Goal: Book appointment/travel/reservation

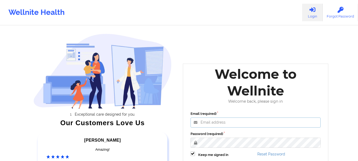
type input "[EMAIL_ADDRESS][DOMAIN_NAME]"
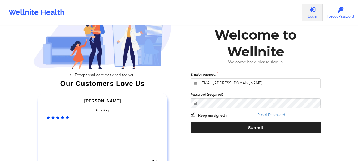
scroll to position [60, 0]
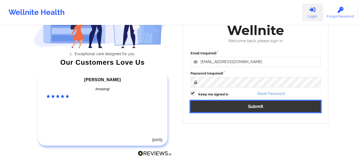
click at [253, 107] on button "Submit" at bounding box center [256, 106] width 130 height 11
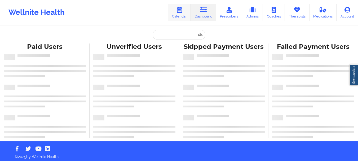
click at [177, 15] on link "Calendar" at bounding box center [179, 12] width 23 height 17
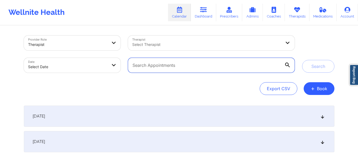
click at [177, 67] on input "text" at bounding box center [211, 65] width 166 height 15
paste input "[EMAIL_ADDRESS][DOMAIN_NAME]"
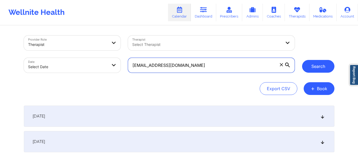
type input "ashleybud1@yahoo.com"
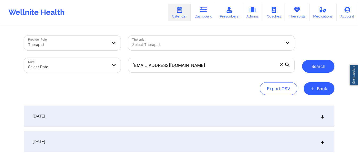
click at [310, 67] on button "Search" at bounding box center [318, 66] width 32 height 13
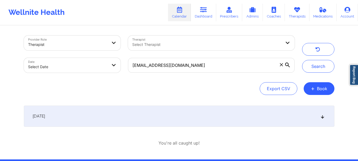
click at [323, 118] on icon at bounding box center [322, 116] width 5 height 4
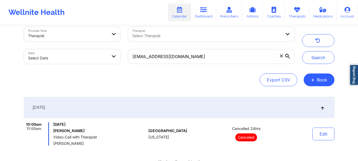
scroll to position [8, 0]
click at [201, 17] on link "Dashboard" at bounding box center [203, 12] width 25 height 17
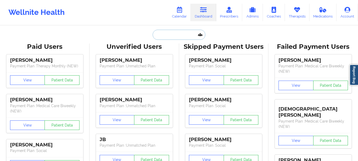
click at [174, 33] on input "text" at bounding box center [179, 35] width 52 height 10
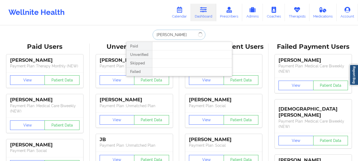
type input "Nicolas ortiz"
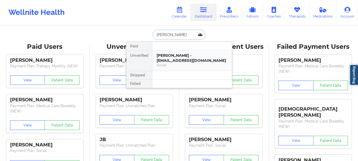
click at [179, 63] on div "Nicolas Ortiz - nico655@live.com Social" at bounding box center [192, 60] width 80 height 20
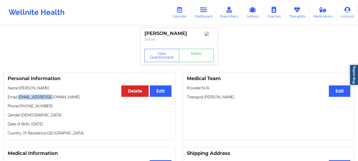
drag, startPoint x: 50, startPoint y: 99, endPoint x: 18, endPoint y: 100, distance: 31.8
click at [18, 100] on p "Email: nico655@live.com" at bounding box center [90, 96] width 164 height 5
copy p "nico655@live.com"
click at [174, 14] on link "Calendar" at bounding box center [179, 12] width 23 height 17
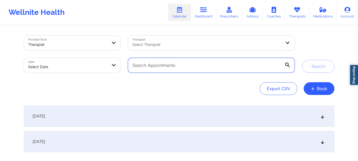
click at [146, 65] on input "text" at bounding box center [211, 65] width 166 height 15
paste input "nico655@live.com"
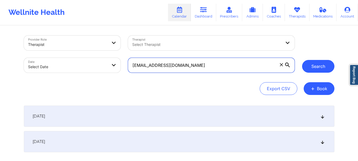
type input "nico655@live.com"
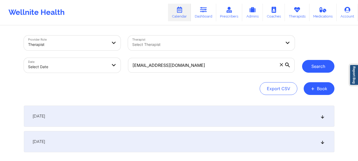
click at [316, 68] on button "Search" at bounding box center [318, 66] width 32 height 13
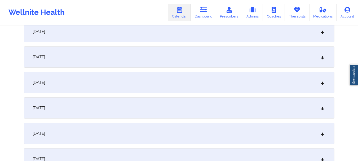
scroll to position [66, 0]
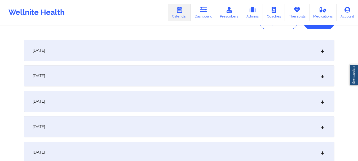
click at [324, 55] on div "September 18, 2025" at bounding box center [179, 50] width 311 height 21
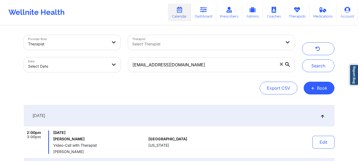
scroll to position [0, 0]
click at [279, 66] on span at bounding box center [281, 64] width 5 height 5
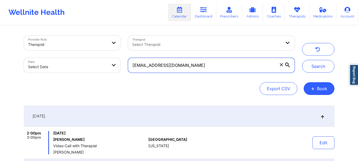
click at [279, 66] on input "nico655@live.com" at bounding box center [211, 65] width 166 height 15
paste input "nico655@live.com"
type input "nico655@live.com"
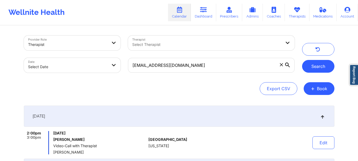
click at [324, 65] on button "Search" at bounding box center [318, 66] width 32 height 13
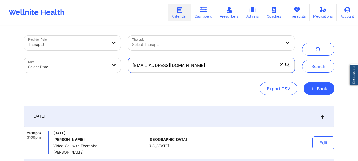
click at [284, 65] on input "nico655@live.com" at bounding box center [211, 65] width 166 height 15
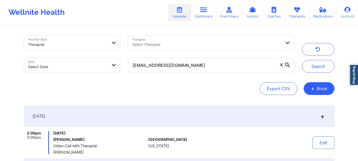
click at [283, 65] on icon at bounding box center [281, 64] width 3 height 3
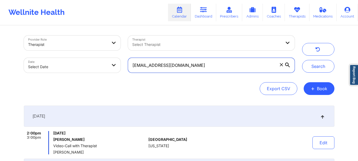
click at [283, 65] on input "nico655@live.com" at bounding box center [211, 65] width 166 height 15
click at [283, 65] on input "text" at bounding box center [211, 65] width 166 height 15
paste input "karenmoore0119@gmail.com"
type input "karenmoore0119@gmail.com"
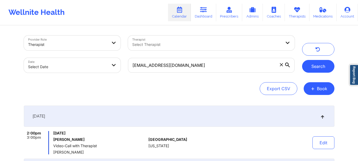
click at [306, 72] on button "Search" at bounding box center [318, 66] width 32 height 13
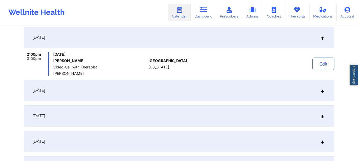
scroll to position [85, 0]
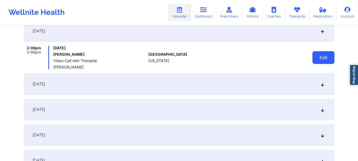
click at [317, 57] on button "Edit" at bounding box center [323, 57] width 22 height 13
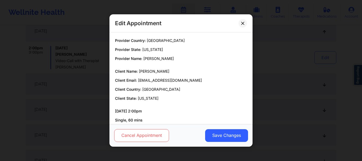
click at [161, 137] on button "Cancel Appointment" at bounding box center [141, 135] width 55 height 13
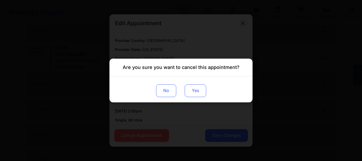
click at [200, 90] on button "Yes" at bounding box center [195, 90] width 21 height 13
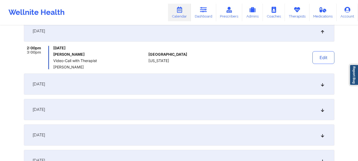
click at [322, 87] on div "September 25, 2025" at bounding box center [179, 83] width 311 height 21
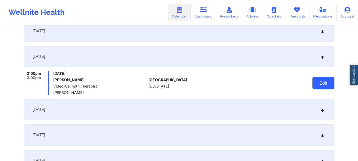
click at [321, 83] on button "Edit" at bounding box center [323, 83] width 22 height 13
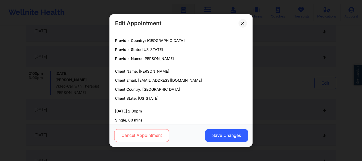
click at [134, 136] on button "Cancel Appointment" at bounding box center [141, 135] width 55 height 13
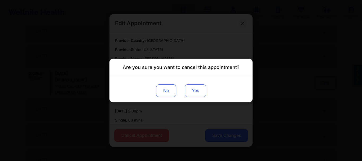
click at [191, 90] on button "Yes" at bounding box center [195, 90] width 21 height 13
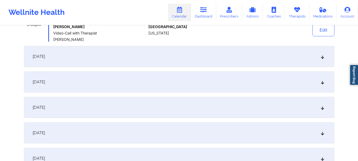
scroll to position [141, 0]
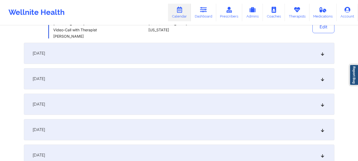
click at [325, 54] on div "October 2, 2025" at bounding box center [179, 53] width 311 height 21
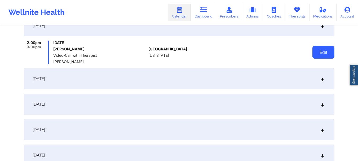
click at [322, 52] on button "Edit" at bounding box center [323, 52] width 22 height 13
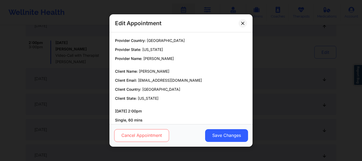
click at [146, 138] on button "Cancel Appointment" at bounding box center [141, 135] width 55 height 13
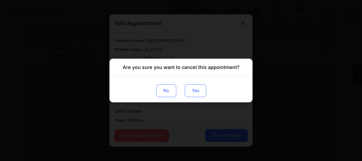
click at [200, 92] on button "Yes" at bounding box center [195, 90] width 21 height 13
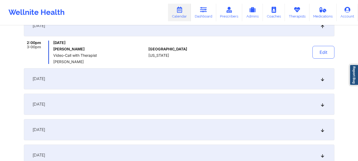
click at [323, 82] on div "October 9, 2025" at bounding box center [179, 78] width 311 height 21
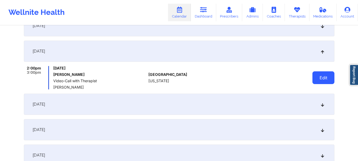
click at [322, 79] on button "Edit" at bounding box center [323, 77] width 22 height 13
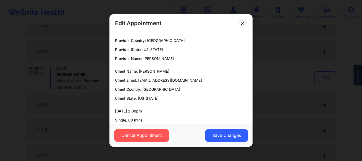
click at [124, 128] on div "Cancel Appointment Save Changes" at bounding box center [180, 135] width 143 height 23
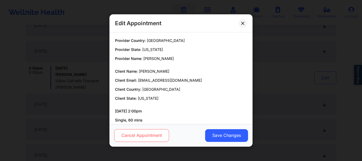
click at [128, 137] on button "Cancel Appointment" at bounding box center [141, 135] width 55 height 13
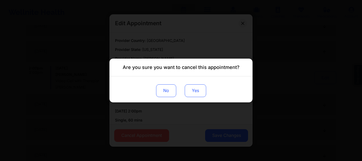
click at [191, 91] on button "Yes" at bounding box center [195, 90] width 21 height 13
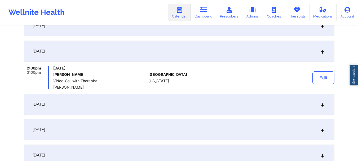
click at [323, 109] on div "October 16, 2025" at bounding box center [179, 104] width 311 height 21
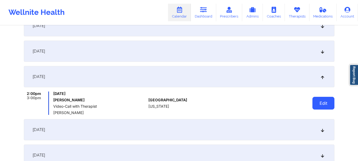
click at [322, 100] on button "Edit" at bounding box center [323, 103] width 22 height 13
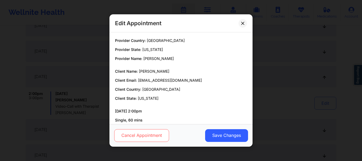
click at [130, 137] on button "Cancel Appointment" at bounding box center [141, 135] width 55 height 13
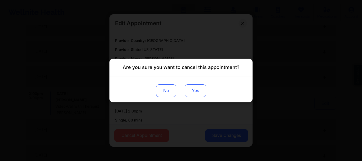
click at [198, 86] on button "Yes" at bounding box center [195, 90] width 21 height 13
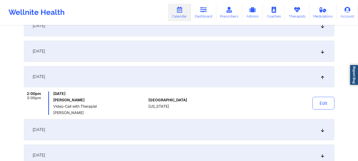
click at [323, 129] on icon at bounding box center [322, 130] width 5 height 4
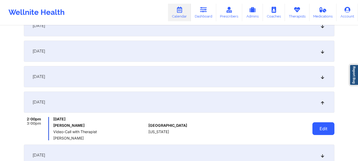
click at [325, 129] on button "Edit" at bounding box center [323, 128] width 22 height 13
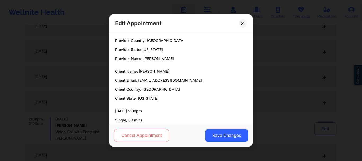
click at [140, 137] on button "Cancel Appointment" at bounding box center [141, 135] width 55 height 13
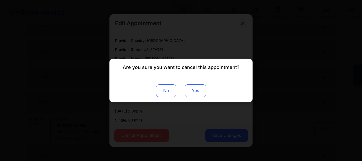
click at [198, 92] on button "Yes" at bounding box center [195, 90] width 21 height 13
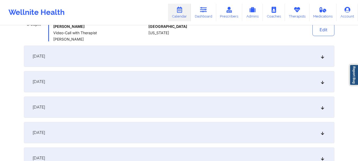
scroll to position [246, 0]
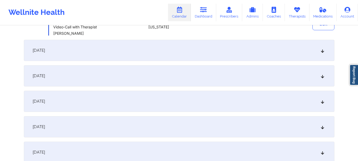
click at [323, 52] on icon at bounding box center [322, 50] width 5 height 4
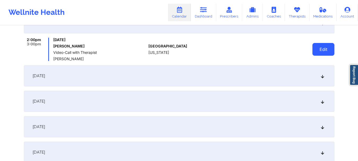
click at [322, 52] on button "Edit" at bounding box center [323, 49] width 22 height 13
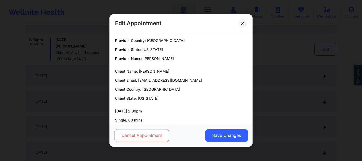
click at [158, 129] on button "Cancel Appointment" at bounding box center [141, 135] width 55 height 13
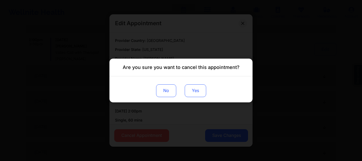
click at [188, 90] on button "Yes" at bounding box center [195, 90] width 21 height 13
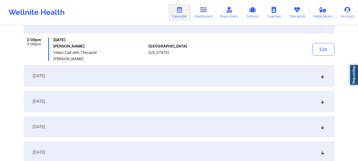
click at [324, 101] on icon at bounding box center [322, 101] width 5 height 4
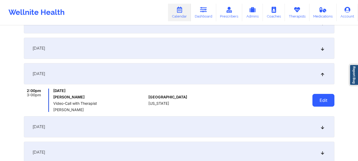
click at [319, 99] on button "Edit" at bounding box center [323, 100] width 22 height 13
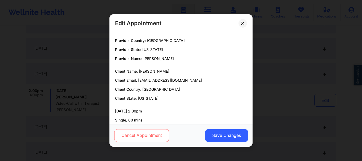
click at [158, 133] on button "Cancel Appointment" at bounding box center [141, 135] width 55 height 13
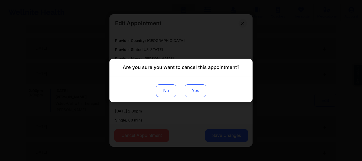
click at [198, 95] on button "Yes" at bounding box center [195, 90] width 21 height 13
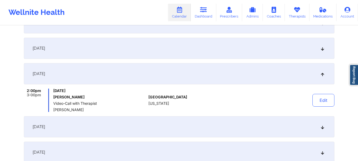
scroll to position [302, 0]
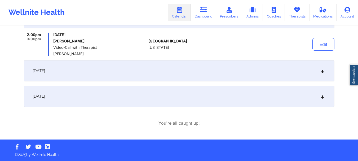
click at [323, 71] on icon at bounding box center [322, 71] width 5 height 4
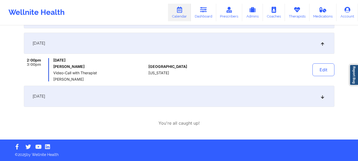
click at [323, 71] on button "Edit" at bounding box center [323, 69] width 22 height 13
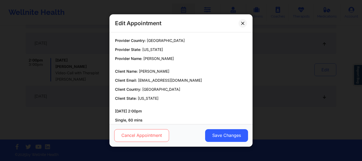
click at [123, 140] on button "Cancel Appointment" at bounding box center [141, 135] width 55 height 13
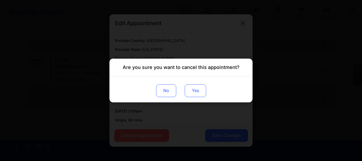
click at [197, 90] on button "Yes" at bounding box center [195, 90] width 21 height 13
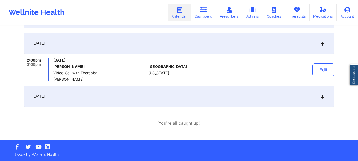
click at [322, 100] on div "November 27, 2025" at bounding box center [179, 96] width 311 height 21
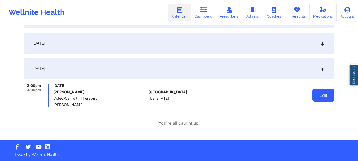
click at [328, 94] on button "Edit" at bounding box center [323, 95] width 22 height 13
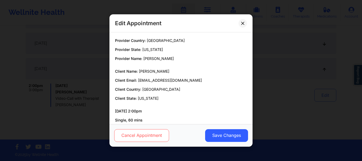
click at [134, 136] on button "Cancel Appointment" at bounding box center [141, 135] width 55 height 13
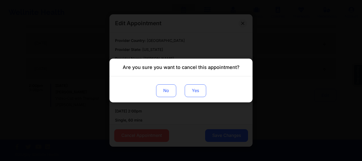
click at [193, 96] on button "Yes" at bounding box center [195, 90] width 21 height 13
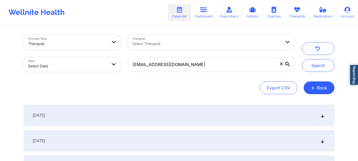
scroll to position [0, 0]
click at [280, 66] on span at bounding box center [281, 64] width 5 height 5
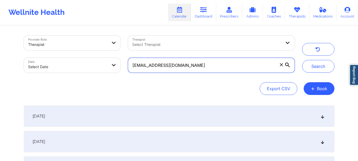
click at [280, 66] on input "karenmoore0119@gmail.com" at bounding box center [211, 65] width 166 height 15
paste input "karenmoore0119@gmail.com"
type input "karenmoore0119@gmail.com"
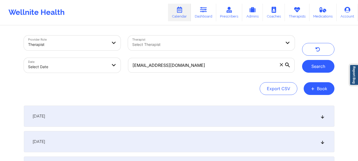
click at [309, 67] on button "Search" at bounding box center [318, 66] width 32 height 13
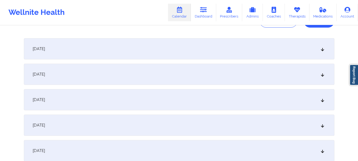
scroll to position [70, 0]
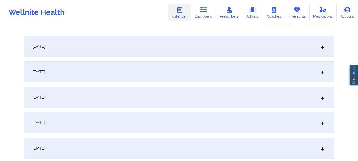
click at [324, 45] on icon at bounding box center [322, 47] width 5 height 4
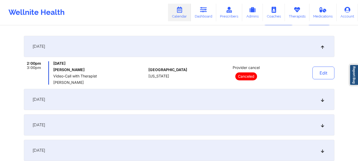
scroll to position [302, 0]
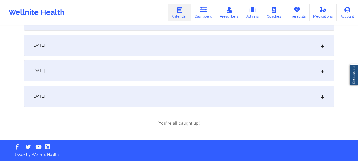
click at [321, 99] on div "November 27, 2025" at bounding box center [179, 96] width 311 height 21
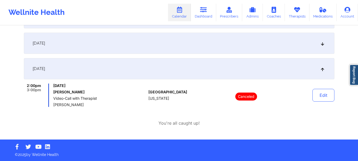
scroll to position [274, 0]
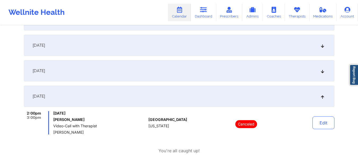
click at [321, 99] on div "November 27, 2025" at bounding box center [179, 96] width 311 height 21
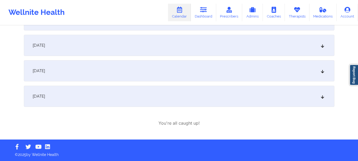
click at [321, 99] on div "November 27, 2025" at bounding box center [179, 96] width 311 height 21
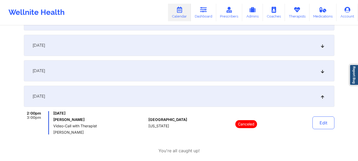
click at [322, 71] on icon at bounding box center [322, 71] width 5 height 4
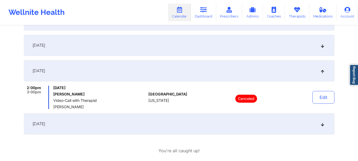
click at [323, 47] on icon at bounding box center [322, 45] width 5 height 4
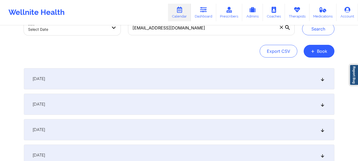
scroll to position [0, 0]
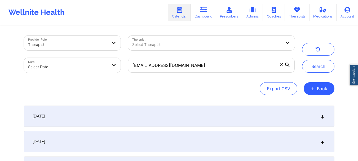
click at [281, 66] on span at bounding box center [281, 64] width 5 height 5
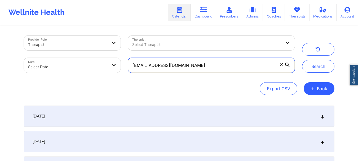
click at [281, 66] on input "karenmoore0119@gmail.com" at bounding box center [211, 65] width 166 height 15
paste input "kandacedianesmith@gmail.com"
type input "kandacedianesmith@gmail.com"
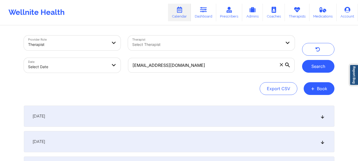
click at [327, 66] on button "Search" at bounding box center [318, 66] width 32 height 13
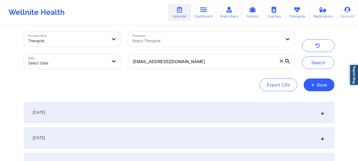
scroll to position [10, 0]
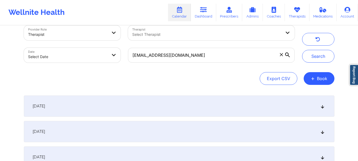
click at [324, 107] on icon at bounding box center [322, 106] width 5 height 4
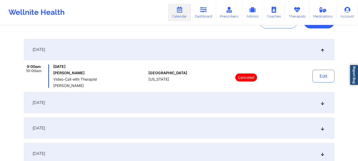
scroll to position [77, 0]
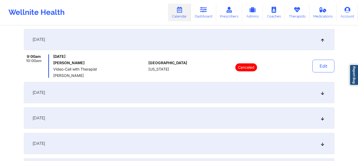
click at [323, 93] on icon at bounding box center [322, 93] width 5 height 4
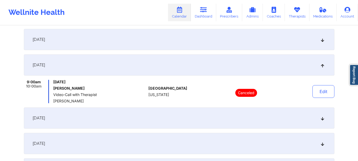
click at [321, 120] on icon at bounding box center [322, 118] width 5 height 4
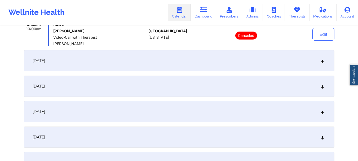
scroll to position [161, 0]
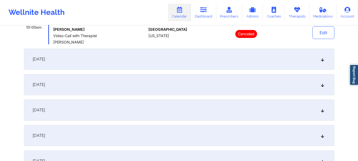
click at [322, 59] on icon at bounding box center [322, 59] width 5 height 4
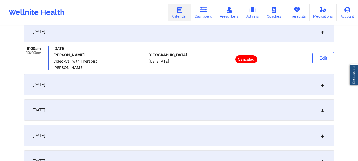
click at [323, 84] on icon at bounding box center [322, 85] width 5 height 4
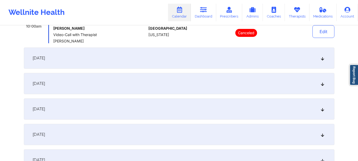
scroll to position [214, 0]
click at [322, 58] on icon at bounding box center [322, 57] width 5 height 4
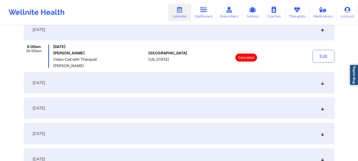
click at [324, 84] on icon at bounding box center [322, 83] width 5 height 4
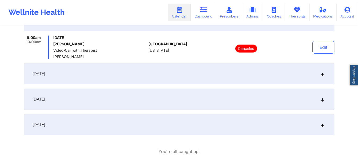
scroll to position [255, 0]
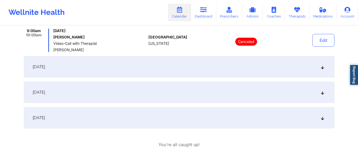
click at [323, 69] on icon at bounding box center [322, 67] width 5 height 4
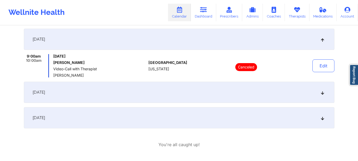
click at [321, 96] on div "November 13, 2025" at bounding box center [179, 92] width 311 height 21
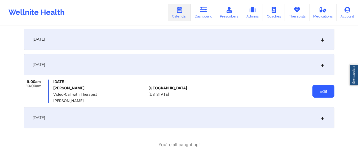
click at [321, 96] on button "Edit" at bounding box center [323, 91] width 22 height 13
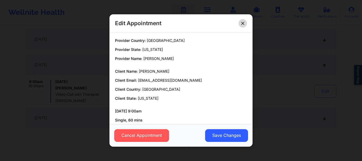
click at [243, 23] on icon at bounding box center [242, 23] width 3 height 3
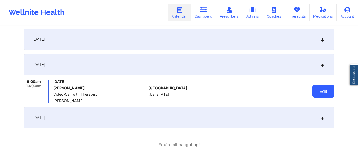
click at [325, 90] on button "Edit" at bounding box center [323, 91] width 22 height 13
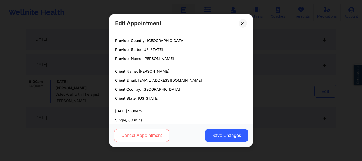
click at [132, 136] on button "Cancel Appointment" at bounding box center [141, 135] width 55 height 13
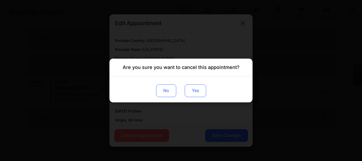
click at [192, 95] on button "Yes" at bounding box center [195, 90] width 21 height 13
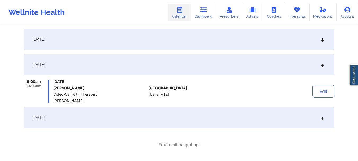
scroll to position [276, 0]
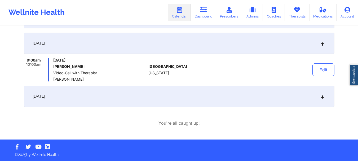
click at [320, 95] on icon at bounding box center [322, 96] width 5 height 4
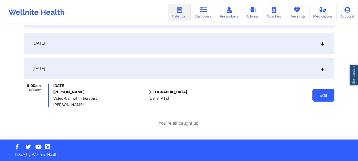
click at [318, 96] on button "Edit" at bounding box center [323, 95] width 22 height 13
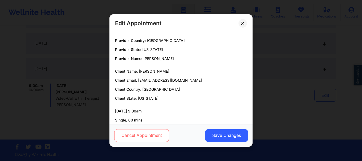
click at [138, 140] on button "Cancel Appointment" at bounding box center [141, 135] width 55 height 13
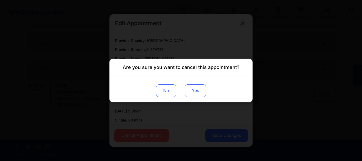
click at [202, 94] on button "Yes" at bounding box center [195, 90] width 21 height 13
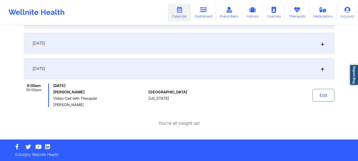
scroll to position [0, 0]
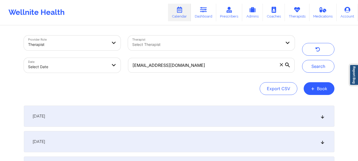
click at [282, 67] on span at bounding box center [281, 64] width 5 height 5
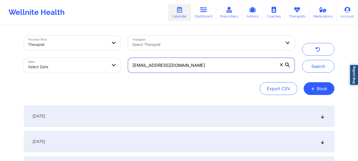
click at [282, 67] on input "kandacedianesmith@gmail.com" at bounding box center [211, 65] width 166 height 15
paste input "vivianac99@icloud.com"
type input "vivianac99@icloud.com"
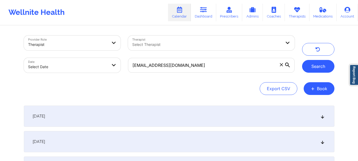
click at [320, 68] on button "Search" at bounding box center [318, 66] width 32 height 13
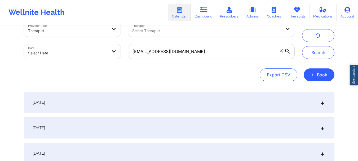
scroll to position [13, 0]
click at [323, 106] on div "[DATE]" at bounding box center [179, 102] width 311 height 21
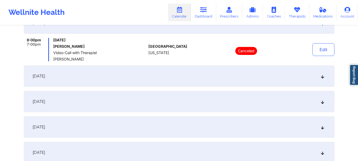
scroll to position [91, 0]
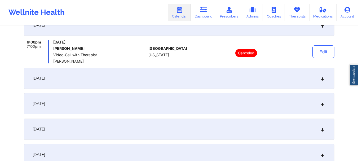
click at [323, 81] on div "[DATE]" at bounding box center [179, 78] width 311 height 21
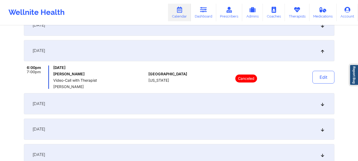
click at [323, 107] on div "[DATE]" at bounding box center [179, 103] width 311 height 21
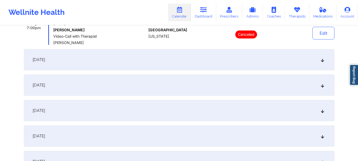
scroll to position [162, 0]
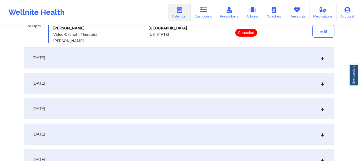
click at [318, 57] on div "[DATE]" at bounding box center [179, 57] width 311 height 21
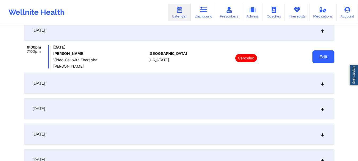
click at [318, 57] on button "Edit" at bounding box center [323, 56] width 22 height 13
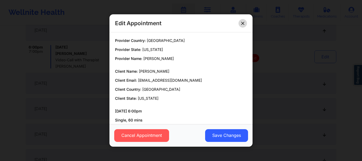
click at [243, 25] on button at bounding box center [243, 23] width 8 height 8
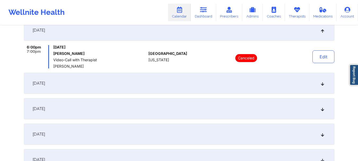
click at [320, 83] on div "[DATE]" at bounding box center [179, 83] width 311 height 21
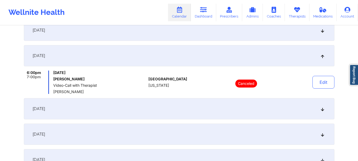
click at [323, 114] on div "[DATE]" at bounding box center [179, 108] width 311 height 21
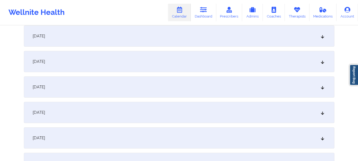
scroll to position [250, 0]
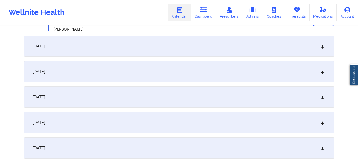
click at [322, 46] on icon at bounding box center [322, 46] width 5 height 4
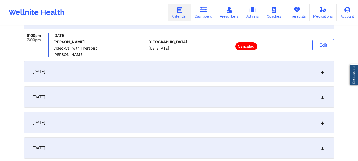
click at [320, 71] on icon at bounding box center [322, 72] width 5 height 4
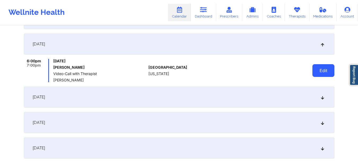
click at [321, 76] on button "Edit" at bounding box center [323, 70] width 22 height 13
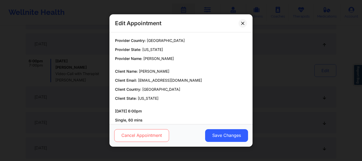
click at [135, 138] on button "Cancel Appointment" at bounding box center [141, 135] width 55 height 13
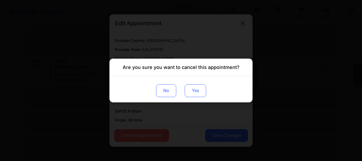
click at [200, 87] on button "Yes" at bounding box center [195, 90] width 21 height 13
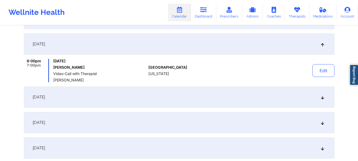
click at [322, 96] on icon at bounding box center [322, 97] width 5 height 4
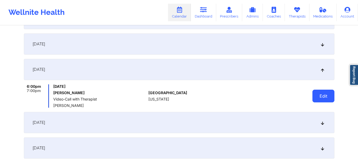
click at [320, 95] on button "Edit" at bounding box center [323, 96] width 22 height 13
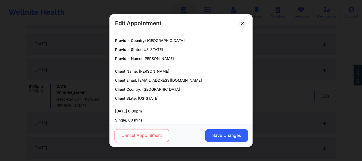
click at [130, 134] on button "Cancel Appointment" at bounding box center [141, 135] width 55 height 13
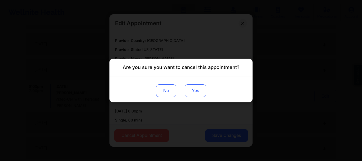
click at [204, 88] on button "Yes" at bounding box center [195, 90] width 21 height 13
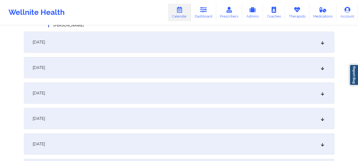
scroll to position [337, 0]
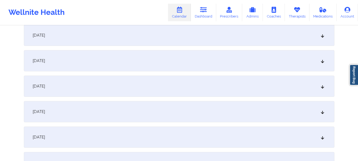
click at [322, 36] on icon at bounding box center [322, 35] width 5 height 4
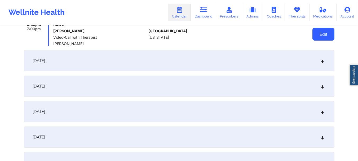
click at [323, 33] on button "Edit" at bounding box center [323, 34] width 22 height 13
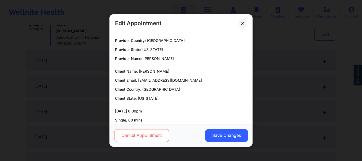
click at [145, 136] on button "Cancel Appointment" at bounding box center [141, 135] width 55 height 13
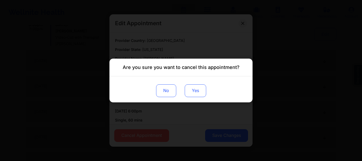
click at [196, 90] on button "Yes" at bounding box center [195, 90] width 21 height 13
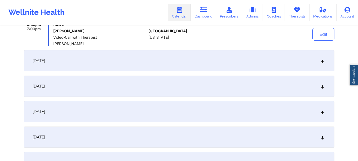
click at [323, 63] on icon at bounding box center [322, 61] width 5 height 4
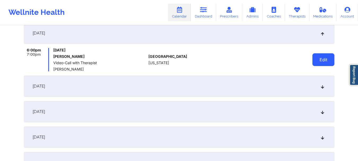
click at [324, 63] on button "Edit" at bounding box center [323, 59] width 22 height 13
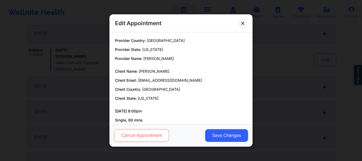
click at [138, 135] on button "Cancel Appointment" at bounding box center [141, 135] width 55 height 13
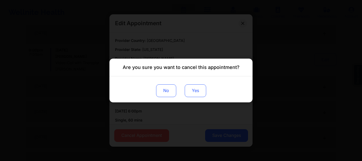
click at [199, 94] on button "Yes" at bounding box center [195, 90] width 21 height 13
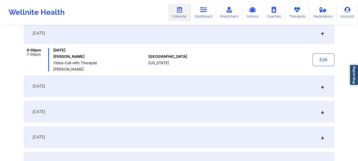
click at [322, 86] on icon at bounding box center [322, 86] width 5 height 4
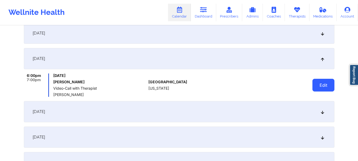
click at [323, 85] on button "Edit" at bounding box center [323, 85] width 22 height 13
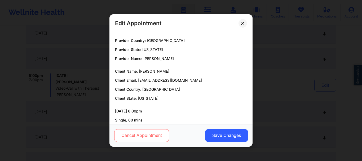
click at [137, 140] on button "Cancel Appointment" at bounding box center [141, 135] width 55 height 13
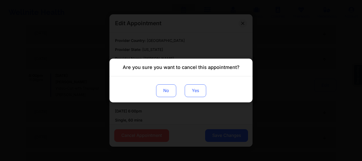
click at [198, 94] on button "Yes" at bounding box center [195, 90] width 21 height 13
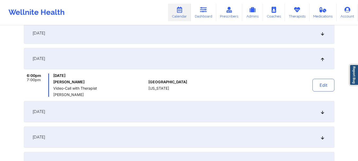
click at [325, 111] on div "December 11, 2025" at bounding box center [179, 111] width 311 height 21
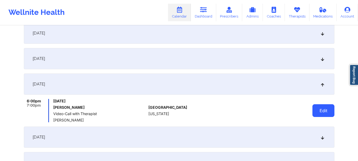
click at [321, 111] on button "Edit" at bounding box center [323, 110] width 22 height 13
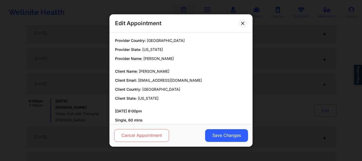
click at [164, 137] on button "Cancel Appointment" at bounding box center [141, 135] width 55 height 13
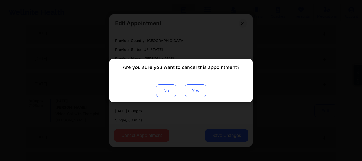
click at [197, 87] on button "Yes" at bounding box center [195, 90] width 21 height 13
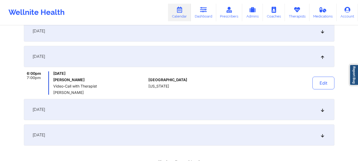
scroll to position [404, 0]
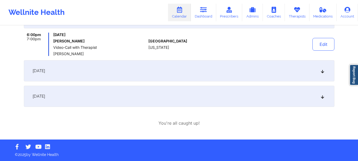
click at [321, 68] on div "December 18, 2025" at bounding box center [179, 70] width 311 height 21
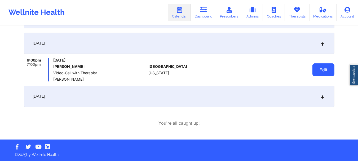
click at [321, 73] on button "Edit" at bounding box center [323, 69] width 22 height 13
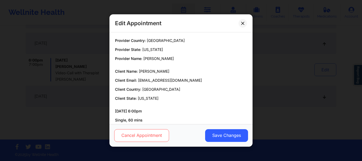
click at [143, 130] on button "Cancel Appointment" at bounding box center [141, 135] width 55 height 13
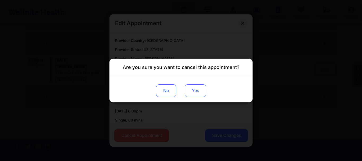
click at [195, 92] on button "Yes" at bounding box center [195, 90] width 21 height 13
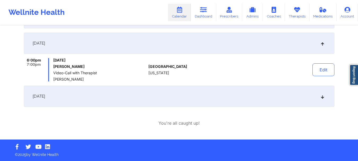
click at [327, 97] on div "December 25, 2025" at bounding box center [179, 96] width 311 height 21
click at [0, 0] on button "Edit" at bounding box center [0, 0] width 0 height 0
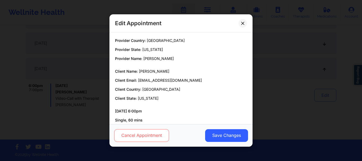
click at [135, 136] on button "Cancel Appointment" at bounding box center [141, 135] width 55 height 13
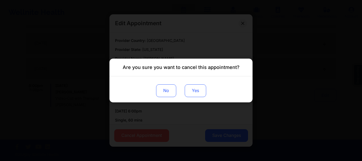
click at [194, 90] on button "Yes" at bounding box center [195, 90] width 21 height 13
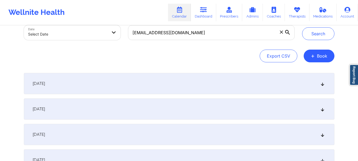
scroll to position [0, 0]
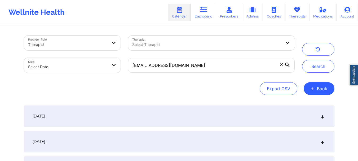
click at [281, 67] on span at bounding box center [281, 64] width 5 height 5
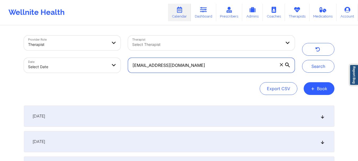
click at [281, 67] on input "vivianac99@icloud.com" at bounding box center [211, 65] width 166 height 15
paste input "vivianac99@icloud.com"
type input "vivianac99@icloud.com"
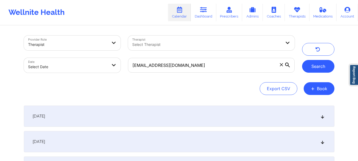
click at [325, 63] on button "Search" at bounding box center [318, 66] width 32 height 13
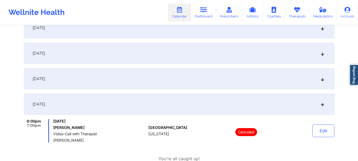
scroll to position [404, 0]
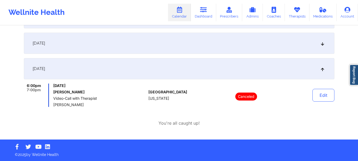
click at [321, 42] on icon at bounding box center [322, 43] width 5 height 4
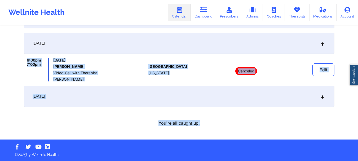
drag, startPoint x: 358, startPoint y: 136, endPoint x: 362, endPoint y: 52, distance: 84.1
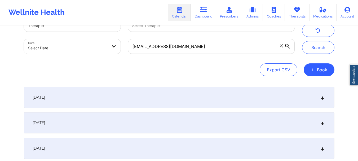
scroll to position [0, 0]
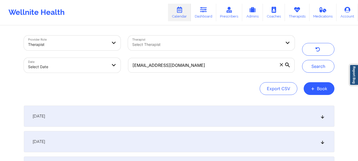
click at [281, 65] on icon at bounding box center [281, 64] width 3 height 3
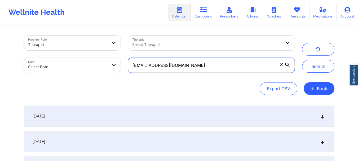
click at [281, 65] on input "vivianac99@icloud.com" at bounding box center [211, 65] width 166 height 15
paste input "nico655@live.com"
type input "nico655@live.com"
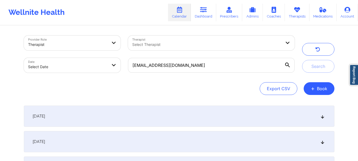
click at [316, 64] on button "Search" at bounding box center [318, 66] width 32 height 13
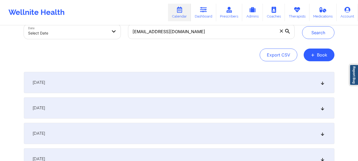
scroll to position [36, 0]
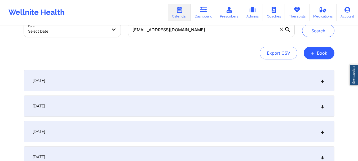
click at [321, 82] on icon at bounding box center [322, 81] width 5 height 4
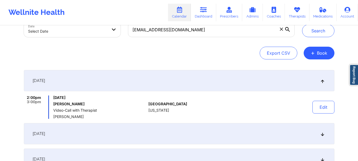
click at [321, 82] on icon at bounding box center [322, 81] width 5 height 4
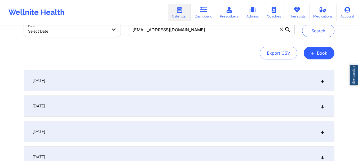
scroll to position [0, 0]
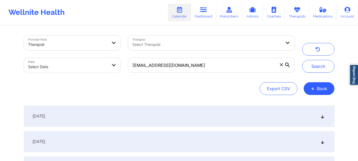
click at [59, 74] on div "Date Select Date" at bounding box center [72, 65] width 104 height 22
click at [58, 71] on body "Wellnite Health Calendar Dashboard Prescribers Admins Coaches Therapists Medica…" at bounding box center [179, 80] width 358 height 161
select select "2025-8"
select select "2025-9"
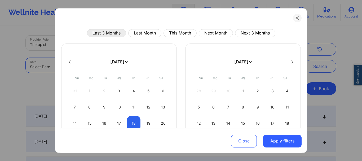
click at [113, 34] on button "Last 3 Months" at bounding box center [106, 33] width 39 height 8
select select "2025-5"
select select "2025-6"
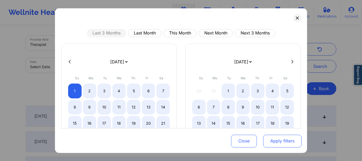
click at [270, 140] on button "Apply filters" at bounding box center [282, 141] width 38 height 13
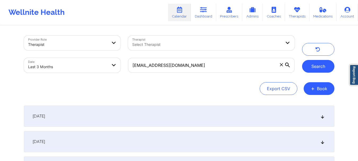
click at [323, 66] on button "Search" at bounding box center [318, 66] width 32 height 13
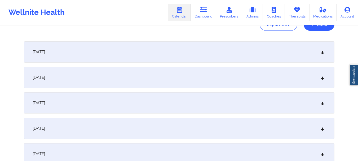
scroll to position [65, 0]
click at [322, 51] on icon at bounding box center [322, 52] width 5 height 4
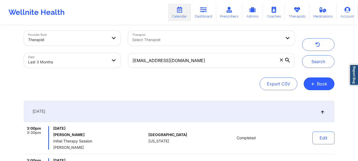
scroll to position [1, 0]
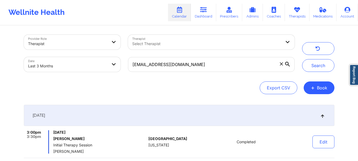
click at [282, 64] on icon at bounding box center [281, 63] width 3 height 3
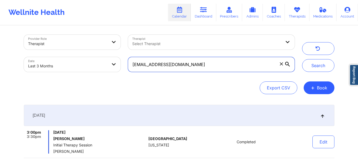
click at [282, 64] on input "nico655@live.com" at bounding box center [211, 64] width 166 height 15
paste input "stevearmada@gmail.com"
type input "stevearmada@gmail.com"
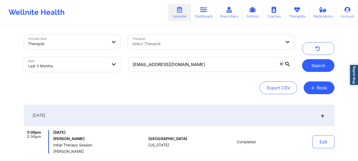
click at [325, 69] on button "Search" at bounding box center [318, 65] width 32 height 13
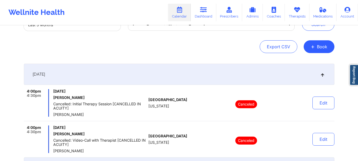
scroll to position [16, 0]
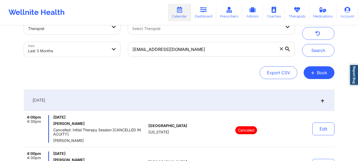
select select "2025-5"
select select "2025-6"
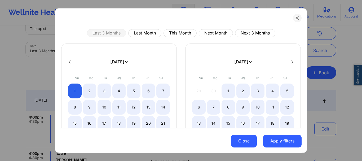
click at [247, 143] on button "Close" at bounding box center [244, 141] width 26 height 13
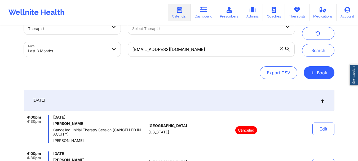
click at [282, 49] on icon at bounding box center [281, 48] width 3 height 3
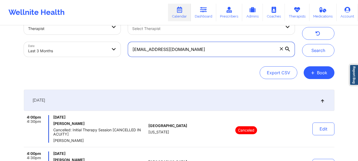
click at [282, 49] on input "stevearmada@gmail.com" at bounding box center [211, 49] width 166 height 15
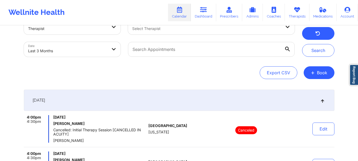
click at [317, 38] on button "button" at bounding box center [318, 33] width 32 height 13
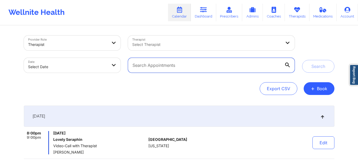
click at [191, 72] on input "text" at bounding box center [211, 65] width 166 height 15
paste input "stevearmada@gmail.com"
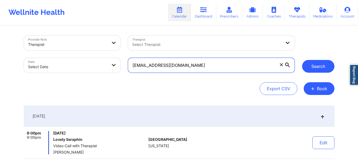
type input "stevearmada@gmail.com"
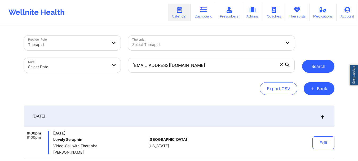
click at [330, 67] on button "Search" at bounding box center [318, 66] width 32 height 13
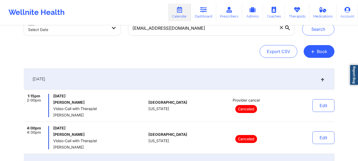
scroll to position [47, 0]
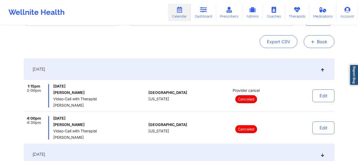
click at [318, 40] on button "+ Book" at bounding box center [319, 41] width 31 height 13
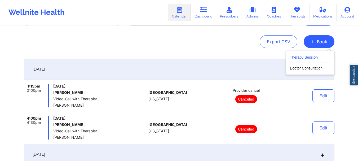
click at [310, 57] on button "Therapy Session" at bounding box center [310, 58] width 41 height 9
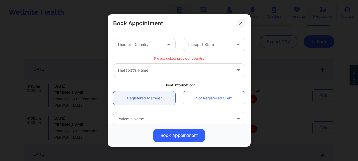
click at [164, 43] on div at bounding box center [169, 44] width 13 height 13
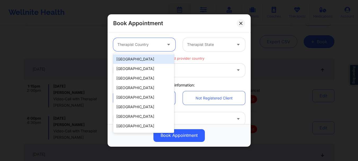
click at [149, 59] on div "United States" at bounding box center [143, 59] width 61 height 10
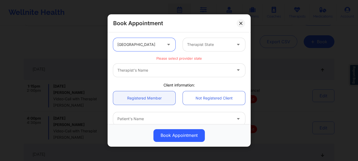
click at [196, 42] on div at bounding box center [209, 44] width 45 height 6
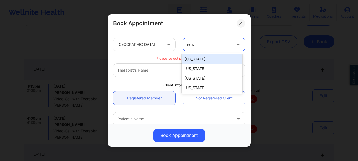
type input "new y"
click at [187, 60] on div "New York" at bounding box center [212, 59] width 61 height 10
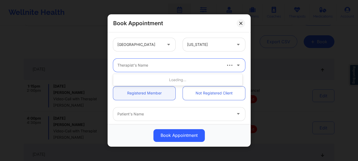
click at [177, 63] on div at bounding box center [169, 65] width 104 height 6
type input "anais"
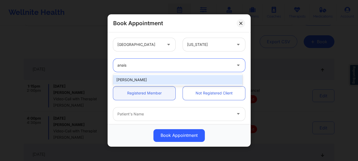
click at [185, 80] on div "Anais Quiñonez" at bounding box center [177, 80] width 129 height 10
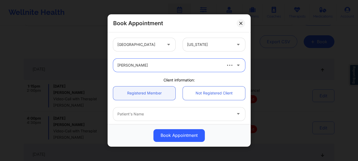
click at [186, 81] on div "Client information:" at bounding box center [178, 79] width 139 height 5
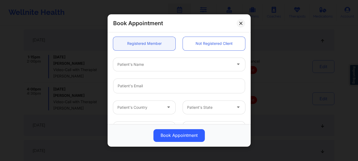
scroll to position [63, 0]
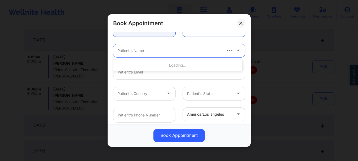
click at [150, 52] on div at bounding box center [169, 50] width 104 height 6
type input "D"
type input "Stephen Armada"
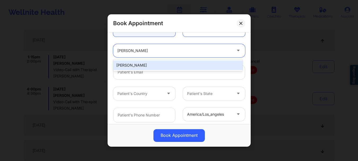
click at [147, 64] on div "Stephen Armada" at bounding box center [177, 65] width 129 height 10
type input "stevearmada@gmail.com"
type input "+1516-528-0418"
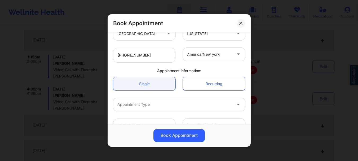
scroll to position [136, 0]
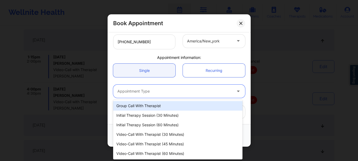
click at [178, 90] on div at bounding box center [174, 91] width 114 height 6
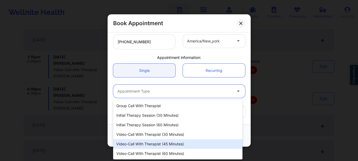
click at [183, 143] on div "Video-Call with Therapist (45 minutes)" at bounding box center [177, 144] width 129 height 10
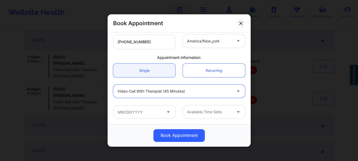
click at [200, 109] on div at bounding box center [209, 112] width 45 height 6
click at [151, 110] on input "text" at bounding box center [144, 111] width 62 height 13
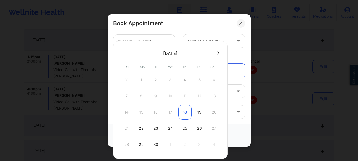
click at [184, 112] on div "18" at bounding box center [184, 112] width 13 height 15
type input "09/18/2025"
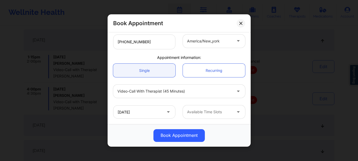
click at [214, 116] on div "Available Time Slots" at bounding box center [208, 111] width 50 height 13
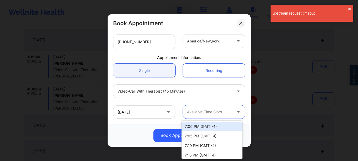
click at [236, 113] on icon at bounding box center [238, 111] width 5 height 5
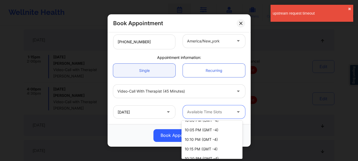
scroll to position [190, 0]
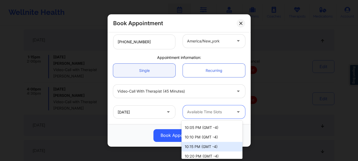
click at [226, 143] on div "10:15 PM (GMT -4)" at bounding box center [212, 147] width 61 height 10
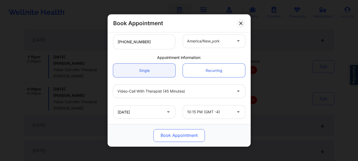
click at [174, 135] on button "Book Appointment" at bounding box center [178, 135] width 51 height 13
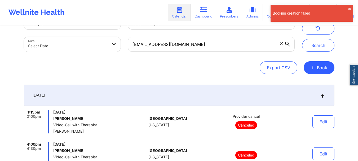
scroll to position [23, 0]
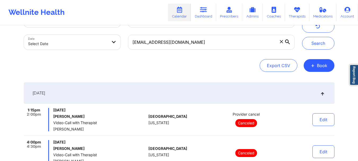
click at [283, 41] on icon at bounding box center [281, 41] width 3 height 3
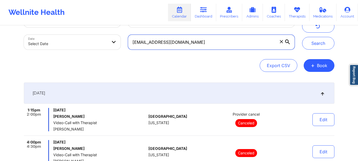
click at [283, 41] on input "stevearmada@gmail.com" at bounding box center [211, 42] width 166 height 15
paste input "lkgrant75@gmail.com"
type input "lkgrant75@gmail.com"
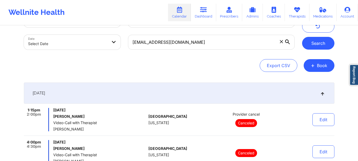
click at [328, 42] on button "Search" at bounding box center [318, 43] width 32 height 13
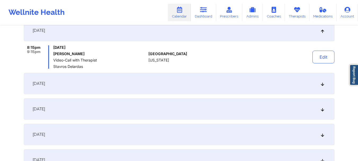
scroll to position [86, 0]
click at [319, 54] on button "Edit" at bounding box center [323, 56] width 22 height 13
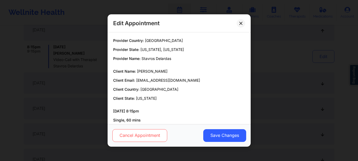
click at [160, 136] on button "Cancel Appointment" at bounding box center [139, 135] width 55 height 13
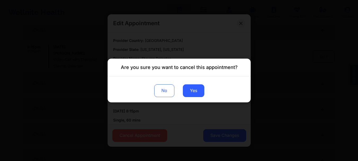
click at [193, 98] on div "No Yes" at bounding box center [179, 89] width 143 height 26
click at [198, 94] on button "Yes" at bounding box center [193, 90] width 21 height 13
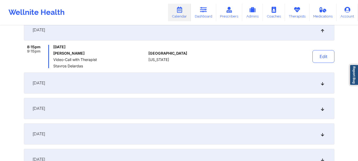
click at [325, 32] on div "September 18, 2025" at bounding box center [179, 29] width 311 height 21
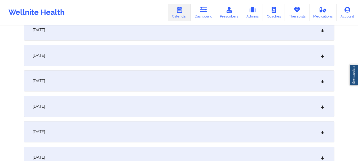
click at [325, 32] on div "September 18, 2025" at bounding box center [179, 29] width 311 height 21
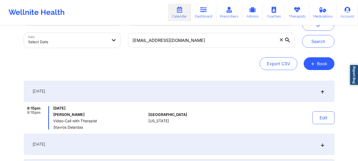
scroll to position [20, 0]
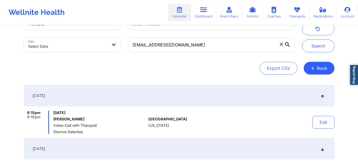
click at [281, 45] on icon at bounding box center [281, 44] width 3 height 3
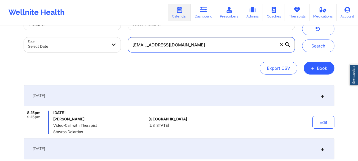
click at [281, 45] on input "lkgrant75@gmail.com" at bounding box center [211, 44] width 166 height 15
paste input "lkgrant75@gmail.com"
type input "lkgrant75@gmail.com"
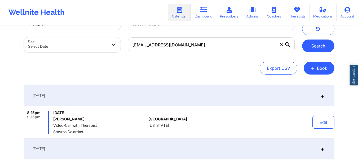
click at [312, 42] on button "Search" at bounding box center [318, 45] width 32 height 13
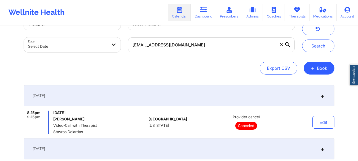
click at [281, 46] on span at bounding box center [281, 44] width 5 height 5
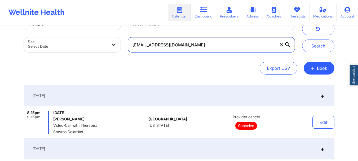
click at [281, 46] on input "lkgrant75@gmail.com" at bounding box center [211, 44] width 166 height 15
paste input "keisha_daleyx@icloud.com"
type input "keisha_daleyx@icloud.com"
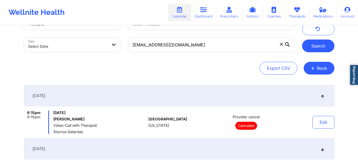
click at [314, 46] on button "Search" at bounding box center [318, 45] width 32 height 13
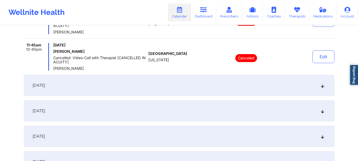
scroll to position [125, 0]
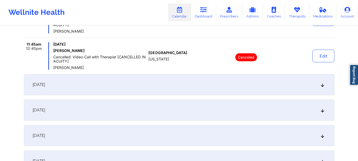
click at [323, 84] on icon at bounding box center [322, 85] width 5 height 4
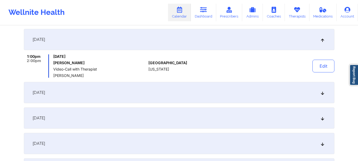
scroll to position [91, 0]
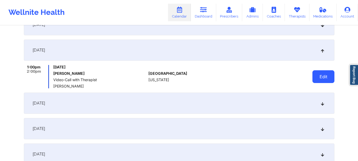
click at [326, 76] on button "Edit" at bounding box center [323, 76] width 22 height 13
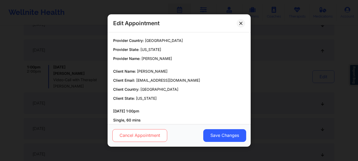
click at [145, 136] on button "Cancel Appointment" at bounding box center [139, 135] width 55 height 13
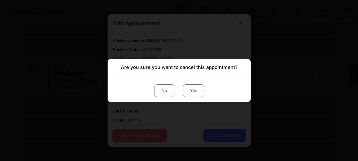
click at [194, 90] on button "Yes" at bounding box center [193, 90] width 21 height 13
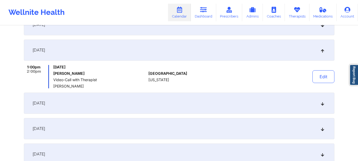
click at [320, 105] on div "October 2, 2025" at bounding box center [179, 102] width 311 height 21
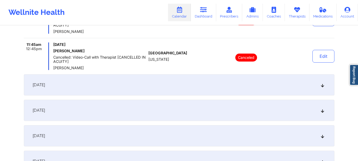
scroll to position [183, 0]
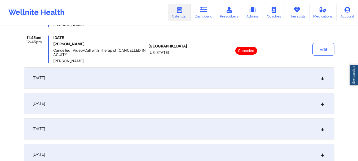
click at [322, 78] on icon at bounding box center [322, 78] width 5 height 4
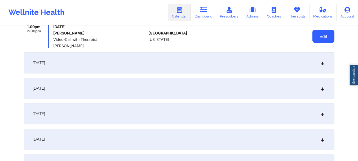
click at [318, 40] on button "Edit" at bounding box center [323, 36] width 22 height 13
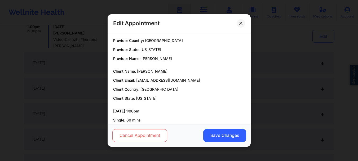
click at [151, 136] on button "Cancel Appointment" at bounding box center [139, 135] width 55 height 13
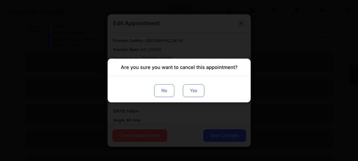
click at [187, 91] on button "Yes" at bounding box center [193, 90] width 21 height 13
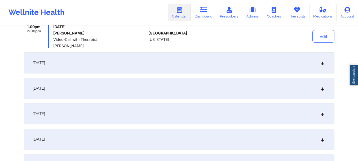
click at [322, 62] on icon at bounding box center [322, 63] width 5 height 4
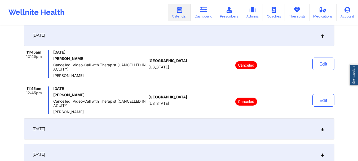
click at [323, 132] on div "October 17, 2025" at bounding box center [179, 128] width 311 height 21
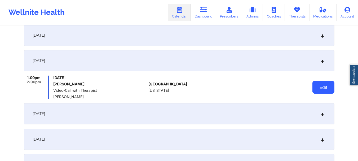
click at [317, 87] on button "Edit" at bounding box center [323, 87] width 22 height 13
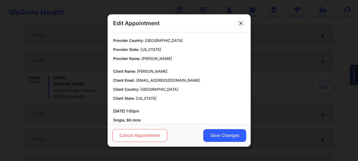
click at [149, 135] on button "Cancel Appointment" at bounding box center [139, 135] width 55 height 13
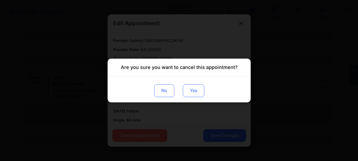
click at [198, 91] on button "Yes" at bounding box center [193, 90] width 21 height 13
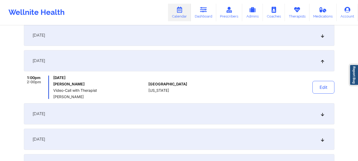
click at [324, 114] on icon at bounding box center [322, 114] width 5 height 4
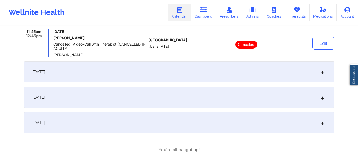
scroll to position [294, 0]
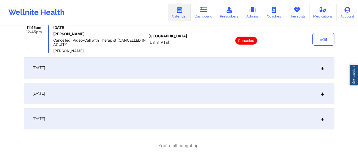
click at [323, 70] on icon at bounding box center [322, 68] width 5 height 4
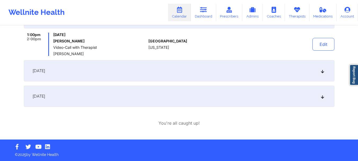
scroll to position [276, 0]
click at [323, 43] on button "Edit" at bounding box center [323, 44] width 22 height 13
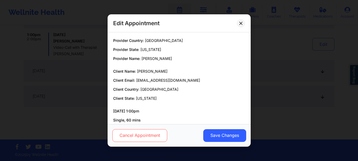
click at [127, 135] on button "Cancel Appointment" at bounding box center [139, 135] width 55 height 13
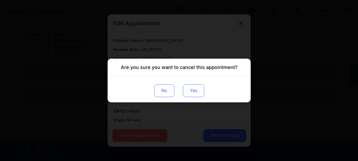
click at [190, 90] on button "Yes" at bounding box center [193, 90] width 21 height 13
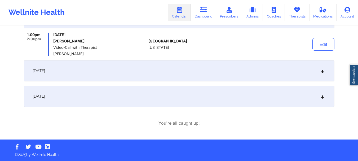
click at [323, 69] on icon at bounding box center [322, 71] width 5 height 4
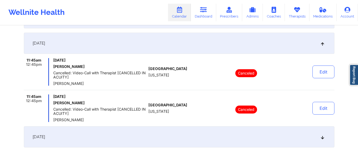
click at [323, 138] on icon at bounding box center [322, 137] width 5 height 4
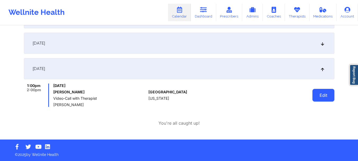
click at [328, 96] on button "Edit" at bounding box center [323, 95] width 22 height 13
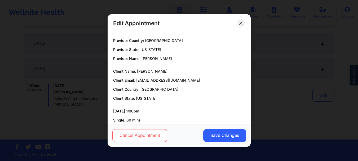
click at [162, 133] on button "Cancel Appointment" at bounding box center [139, 135] width 55 height 13
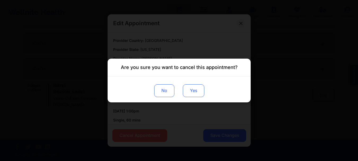
click at [200, 85] on button "Yes" at bounding box center [193, 90] width 21 height 13
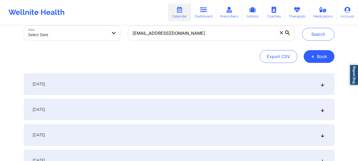
scroll to position [0, 0]
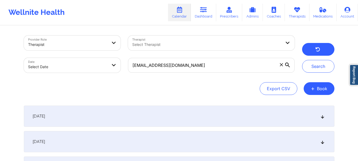
click at [316, 50] on icon "button" at bounding box center [317, 50] width 5 height 4
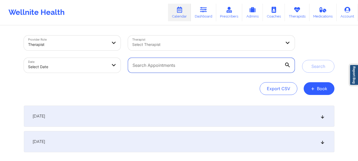
click at [158, 65] on input "text" at bounding box center [211, 65] width 166 height 15
paste input "keisha_daleyx@icloud.com"
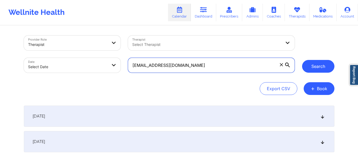
type input "keisha_daleyx@icloud.com"
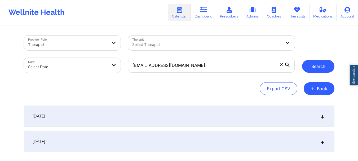
click at [310, 64] on button "Search" at bounding box center [318, 66] width 32 height 13
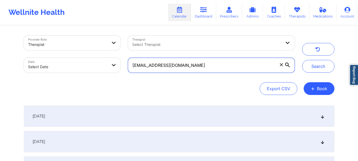
click at [284, 67] on input "keisha_daleyx@icloud.com" at bounding box center [211, 65] width 166 height 15
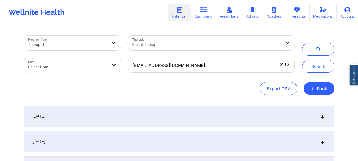
click at [281, 65] on icon at bounding box center [281, 64] width 3 height 3
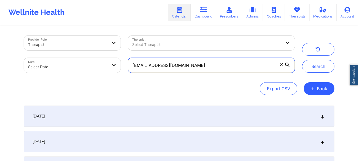
click at [281, 65] on input "keisha_daleyx@icloud.com" at bounding box center [211, 65] width 166 height 15
paste input "juartkaylie@gmail.com"
type input "juartkaylie@gmail.com"
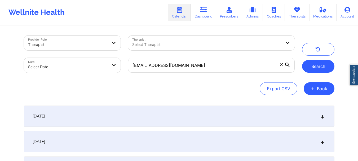
click at [312, 67] on button "Search" at bounding box center [318, 66] width 32 height 13
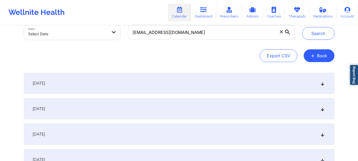
scroll to position [31, 0]
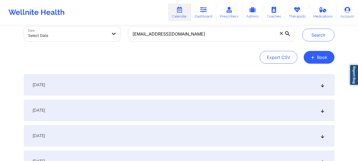
click at [322, 84] on icon at bounding box center [322, 85] width 5 height 4
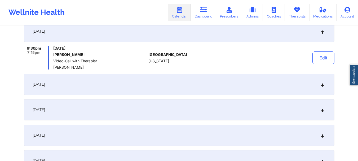
scroll to position [91, 0]
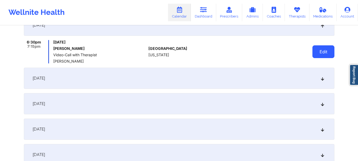
click at [325, 51] on button "Edit" at bounding box center [323, 51] width 22 height 13
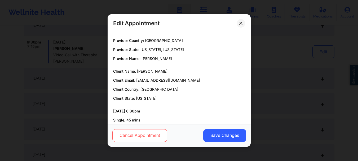
click at [156, 135] on button "Cancel Appointment" at bounding box center [139, 135] width 55 height 13
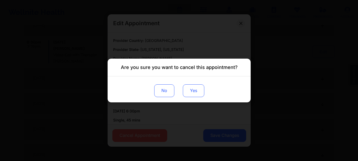
click at [198, 93] on button "Yes" at bounding box center [193, 90] width 21 height 13
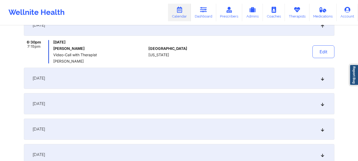
click at [322, 79] on icon at bounding box center [322, 78] width 5 height 4
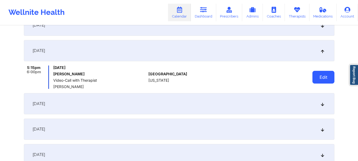
click at [322, 76] on button "Edit" at bounding box center [323, 77] width 22 height 13
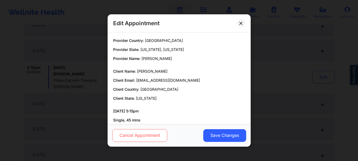
click at [148, 137] on button "Cancel Appointment" at bounding box center [139, 135] width 55 height 13
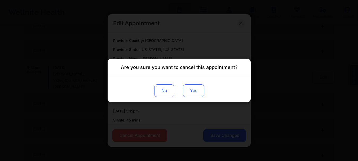
click at [197, 91] on button "Yes" at bounding box center [193, 90] width 21 height 13
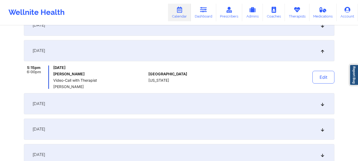
click at [321, 105] on icon at bounding box center [322, 104] width 5 height 4
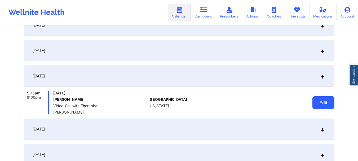
click at [318, 101] on button "Edit" at bounding box center [323, 102] width 22 height 13
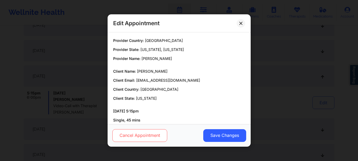
click at [152, 134] on button "Cancel Appointment" at bounding box center [139, 135] width 55 height 13
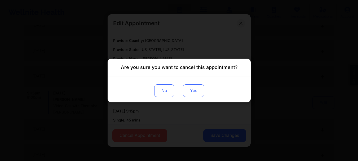
click at [189, 93] on button "Yes" at bounding box center [193, 90] width 21 height 13
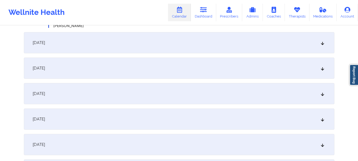
scroll to position [179, 0]
click at [323, 44] on div "October 10, 2025" at bounding box center [179, 40] width 311 height 21
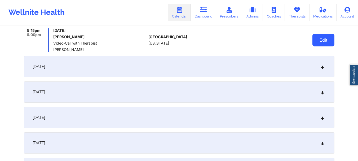
click at [327, 41] on button "Edit" at bounding box center [323, 40] width 22 height 13
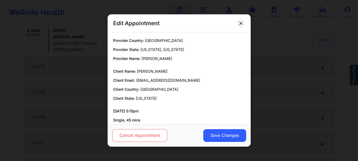
click at [154, 134] on button "Cancel Appointment" at bounding box center [139, 135] width 55 height 13
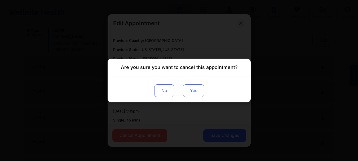
click at [191, 92] on button "Yes" at bounding box center [193, 90] width 21 height 13
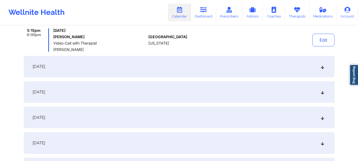
click at [322, 65] on icon at bounding box center [322, 67] width 5 height 4
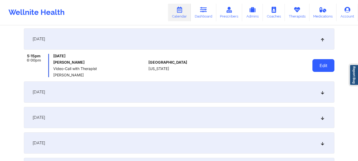
click at [320, 67] on button "Edit" at bounding box center [323, 65] width 22 height 13
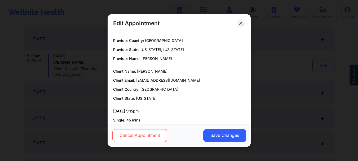
click at [153, 134] on button "Cancel Appointment" at bounding box center [139, 135] width 55 height 13
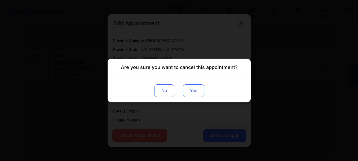
click at [191, 92] on button "Yes" at bounding box center [193, 90] width 21 height 13
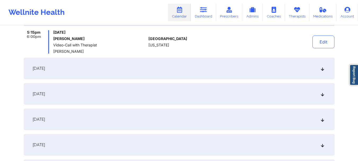
scroll to position [224, 0]
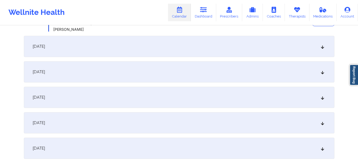
click at [325, 50] on div "October 24, 2025" at bounding box center [179, 46] width 311 height 21
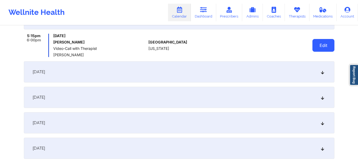
click at [318, 44] on button "Edit" at bounding box center [323, 45] width 22 height 13
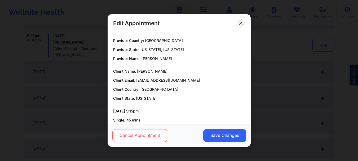
click at [123, 137] on button "Cancel Appointment" at bounding box center [139, 135] width 55 height 13
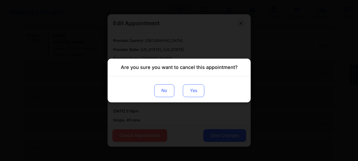
click at [199, 89] on button "Yes" at bounding box center [193, 90] width 21 height 13
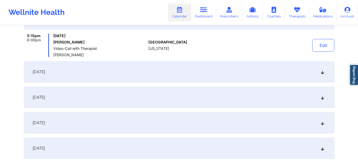
click at [323, 73] on icon at bounding box center [322, 72] width 5 height 4
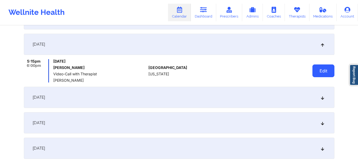
click at [322, 71] on button "Edit" at bounding box center [323, 70] width 22 height 13
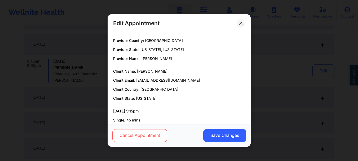
click at [140, 134] on button "Cancel Appointment" at bounding box center [139, 135] width 55 height 13
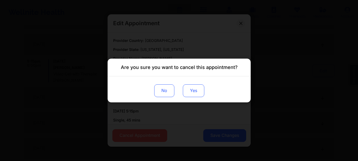
click at [192, 92] on button "Yes" at bounding box center [193, 90] width 21 height 13
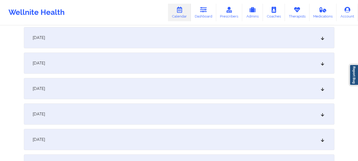
scroll to position [286, 0]
click at [324, 39] on div "November 7, 2025" at bounding box center [179, 35] width 311 height 21
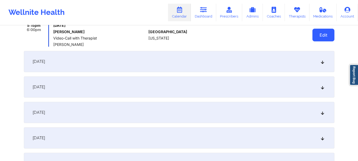
click at [317, 36] on button "Edit" at bounding box center [323, 35] width 22 height 13
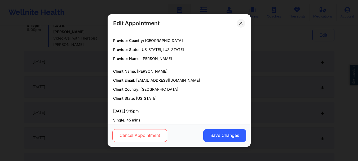
click at [152, 138] on button "Cancel Appointment" at bounding box center [139, 135] width 55 height 13
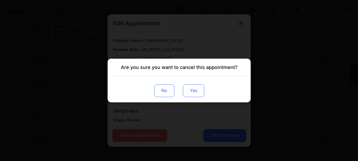
click at [194, 93] on button "Yes" at bounding box center [193, 90] width 21 height 13
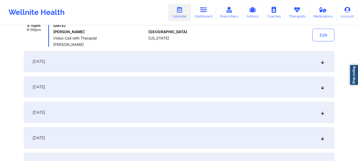
click at [323, 64] on div "November 14, 2025" at bounding box center [179, 61] width 311 height 21
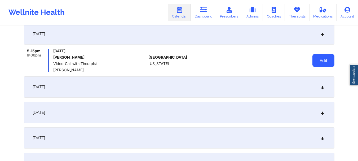
click at [320, 63] on button "Edit" at bounding box center [323, 60] width 22 height 13
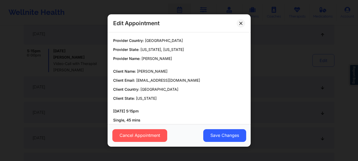
click at [128, 128] on div "Cancel Appointment Save Changes" at bounding box center [179, 135] width 143 height 23
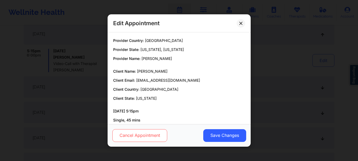
click at [127, 132] on button "Cancel Appointment" at bounding box center [139, 135] width 55 height 13
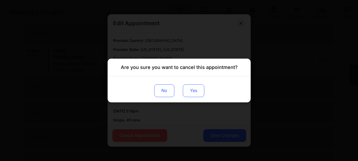
click at [189, 85] on button "Yes" at bounding box center [193, 90] width 21 height 13
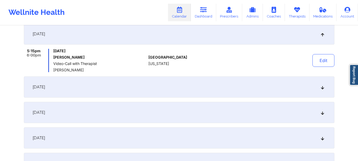
click at [324, 86] on icon at bounding box center [322, 87] width 5 height 4
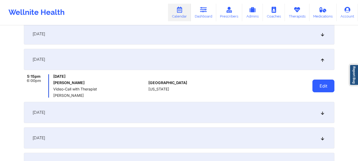
click at [321, 86] on button "Edit" at bounding box center [323, 86] width 22 height 13
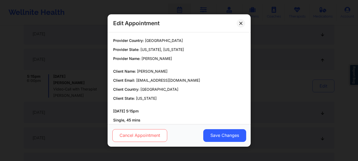
click at [126, 137] on button "Cancel Appointment" at bounding box center [139, 135] width 55 height 13
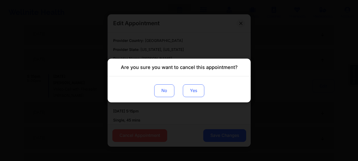
click at [196, 95] on button "Yes" at bounding box center [193, 90] width 21 height 13
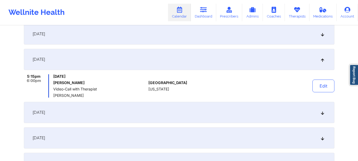
click at [322, 113] on icon at bounding box center [322, 113] width 5 height 4
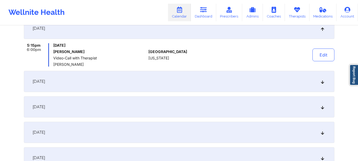
scroll to position [351, 0]
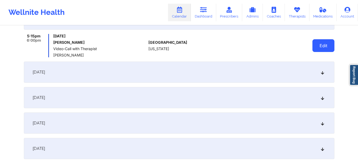
click at [325, 46] on button "Edit" at bounding box center [323, 45] width 22 height 13
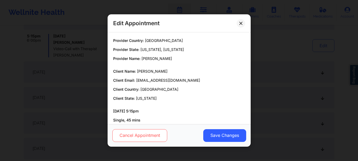
click at [143, 135] on button "Cancel Appointment" at bounding box center [139, 135] width 55 height 13
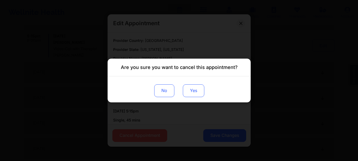
click at [199, 88] on button "Yes" at bounding box center [193, 90] width 21 height 13
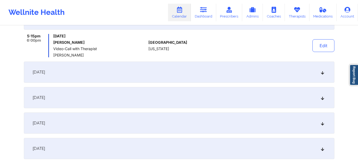
click at [321, 74] on icon at bounding box center [322, 72] width 5 height 4
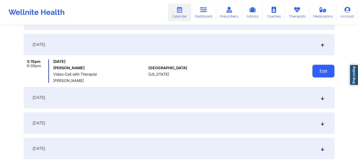
click at [317, 68] on button "Edit" at bounding box center [323, 71] width 22 height 13
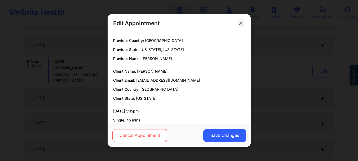
click at [133, 133] on button "Cancel Appointment" at bounding box center [139, 135] width 55 height 13
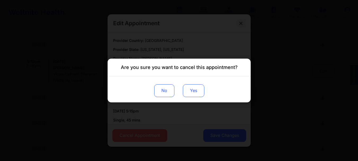
click at [199, 90] on button "Yes" at bounding box center [193, 90] width 21 height 13
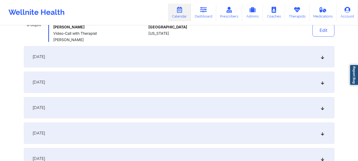
scroll to position [400, 0]
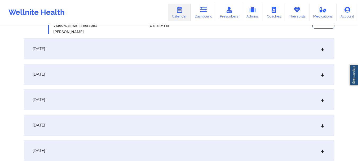
click at [322, 49] on icon at bounding box center [322, 49] width 5 height 4
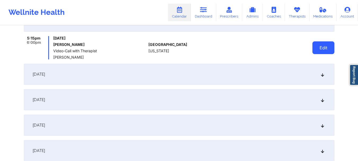
click at [321, 52] on button "Edit" at bounding box center [323, 47] width 22 height 13
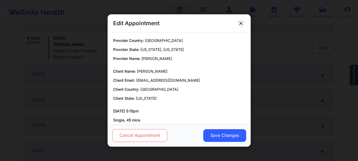
click at [149, 133] on button "Cancel Appointment" at bounding box center [139, 135] width 55 height 13
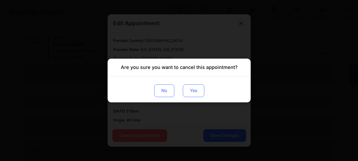
click at [189, 92] on button "Yes" at bounding box center [193, 90] width 21 height 13
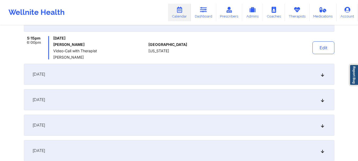
click at [323, 76] on icon at bounding box center [322, 74] width 5 height 4
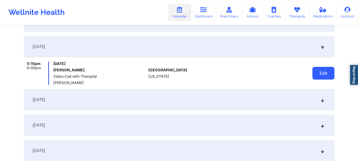
click at [322, 73] on button "Edit" at bounding box center [323, 73] width 22 height 13
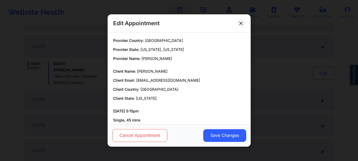
click at [128, 132] on button "Cancel Appointment" at bounding box center [139, 135] width 55 height 13
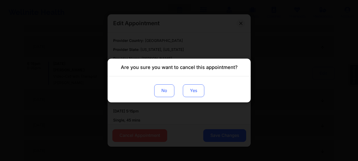
click at [200, 89] on button "Yes" at bounding box center [193, 90] width 21 height 13
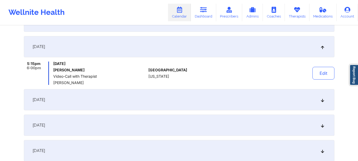
click at [323, 103] on div "December 26, 2025" at bounding box center [179, 99] width 311 height 21
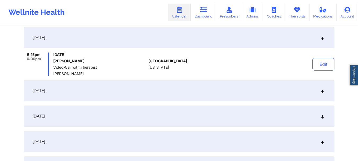
scroll to position [466, 0]
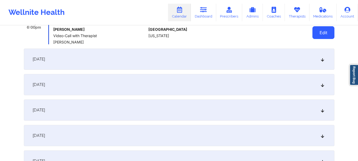
click at [324, 36] on button "Edit" at bounding box center [323, 32] width 22 height 13
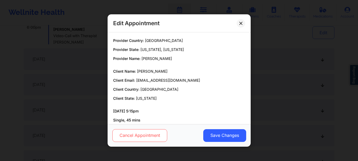
click at [144, 133] on button "Cancel Appointment" at bounding box center [139, 135] width 55 height 13
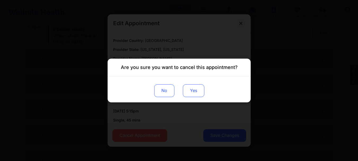
click at [198, 86] on button "Yes" at bounding box center [193, 90] width 21 height 13
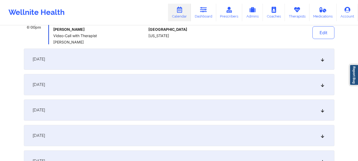
click at [321, 63] on div "January 2, 2026" at bounding box center [179, 58] width 311 height 21
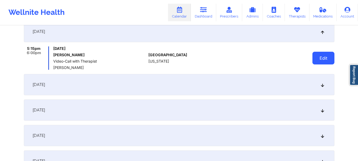
click at [320, 57] on button "Edit" at bounding box center [323, 58] width 22 height 13
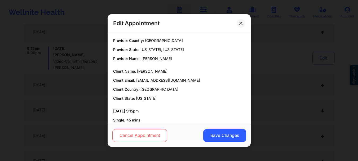
click at [137, 138] on button "Cancel Appointment" at bounding box center [139, 135] width 55 height 13
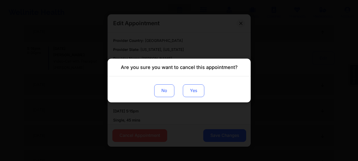
click at [198, 92] on button "Yes" at bounding box center [193, 90] width 21 height 13
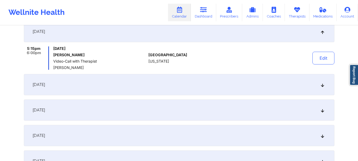
click at [323, 84] on icon at bounding box center [322, 85] width 5 height 4
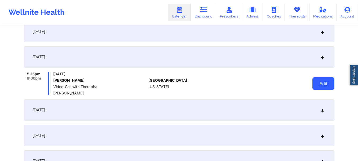
click at [333, 83] on button "Edit" at bounding box center [323, 83] width 22 height 13
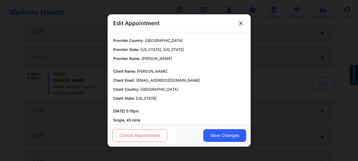
click at [132, 136] on button "Cancel Appointment" at bounding box center [139, 135] width 55 height 13
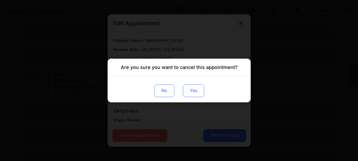
click at [201, 89] on button "Yes" at bounding box center [193, 90] width 21 height 13
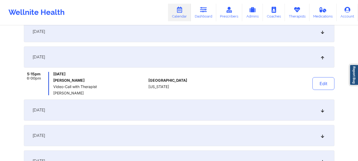
click at [321, 109] on icon at bounding box center [322, 110] width 5 height 4
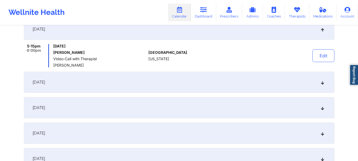
scroll to position [527, 0]
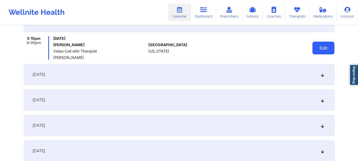
click at [324, 47] on button "Edit" at bounding box center [323, 48] width 22 height 13
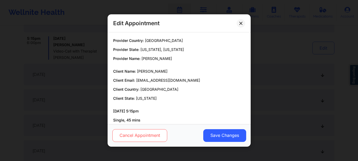
click at [149, 135] on button "Cancel Appointment" at bounding box center [139, 135] width 55 height 13
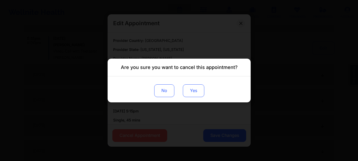
click at [192, 96] on button "Yes" at bounding box center [193, 90] width 21 height 13
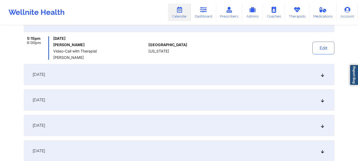
click at [321, 75] on icon at bounding box center [322, 75] width 5 height 4
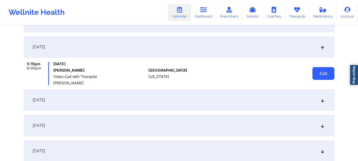
click at [316, 73] on button "Edit" at bounding box center [323, 73] width 22 height 13
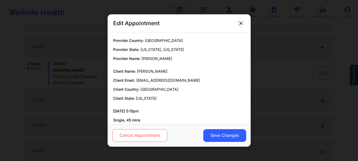
click at [137, 135] on button "Cancel Appointment" at bounding box center [139, 135] width 55 height 13
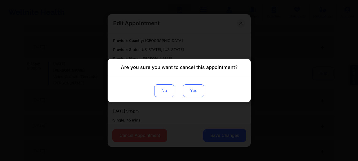
click at [198, 94] on button "Yes" at bounding box center [193, 90] width 21 height 13
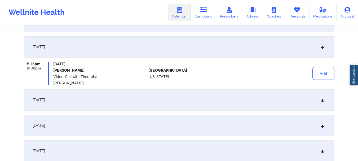
click at [321, 102] on icon at bounding box center [322, 100] width 5 height 4
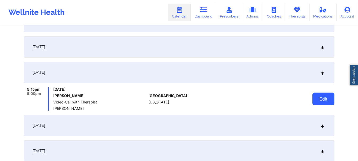
click at [317, 95] on button "Edit" at bounding box center [323, 98] width 22 height 13
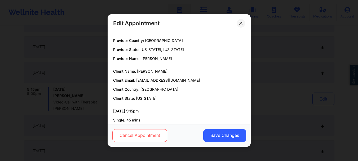
click at [136, 139] on button "Cancel Appointment" at bounding box center [139, 135] width 55 height 13
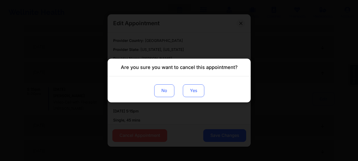
click at [193, 94] on button "Yes" at bounding box center [193, 90] width 21 height 13
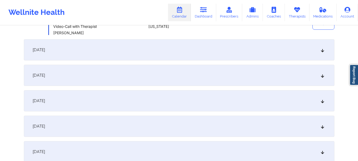
scroll to position [598, 0]
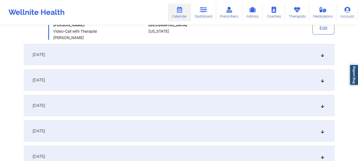
click at [319, 56] on div "February 6, 2026" at bounding box center [179, 54] width 311 height 21
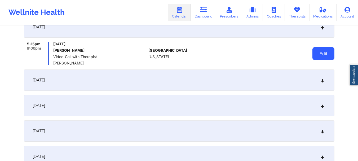
click at [320, 52] on button "Edit" at bounding box center [323, 53] width 22 height 13
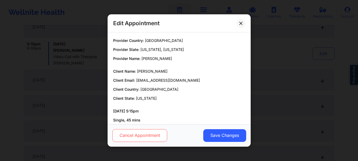
click at [158, 137] on button "Cancel Appointment" at bounding box center [139, 135] width 55 height 13
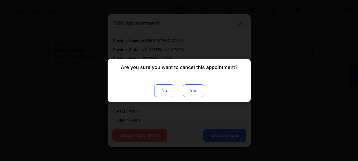
click at [198, 91] on button "Yes" at bounding box center [193, 90] width 21 height 13
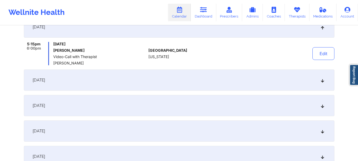
click at [324, 82] on div "February 13, 2026" at bounding box center [179, 79] width 311 height 21
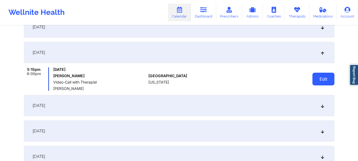
click at [321, 82] on button "Edit" at bounding box center [323, 79] width 22 height 13
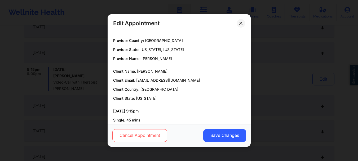
click at [131, 135] on button "Cancel Appointment" at bounding box center [139, 135] width 55 height 13
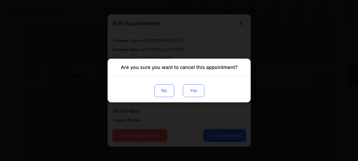
click at [188, 90] on button "Yes" at bounding box center [193, 90] width 21 height 13
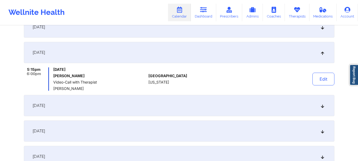
click at [322, 106] on icon at bounding box center [322, 106] width 5 height 4
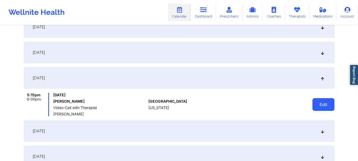
click at [321, 105] on button "Edit" at bounding box center [323, 104] width 22 height 13
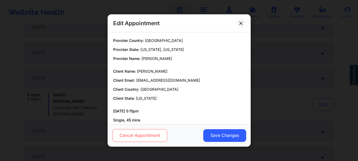
click at [137, 131] on button "Cancel Appointment" at bounding box center [139, 135] width 55 height 13
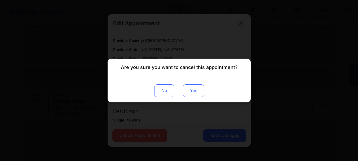
click at [194, 89] on button "Yes" at bounding box center [193, 90] width 21 height 13
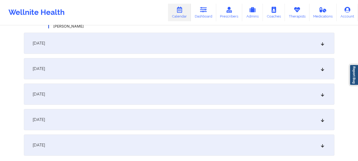
scroll to position [684, 0]
click at [320, 45] on icon at bounding box center [322, 45] width 5 height 4
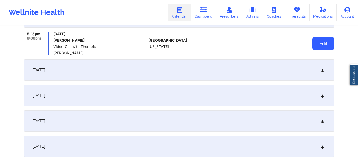
click at [317, 42] on button "Edit" at bounding box center [323, 43] width 22 height 13
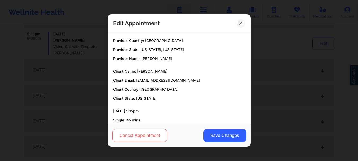
click at [149, 137] on button "Cancel Appointment" at bounding box center [139, 135] width 55 height 13
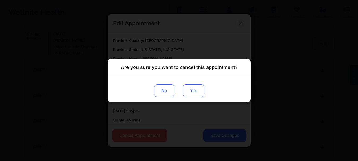
click at [188, 92] on button "Yes" at bounding box center [193, 90] width 21 height 13
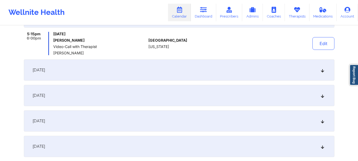
click at [323, 67] on div "March 6, 2026" at bounding box center [179, 69] width 311 height 21
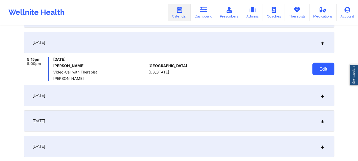
click at [318, 67] on button "Edit" at bounding box center [323, 69] width 22 height 13
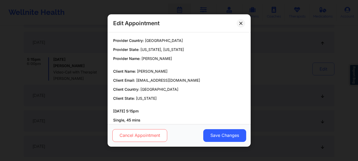
click at [136, 139] on button "Cancel Appointment" at bounding box center [139, 135] width 55 height 13
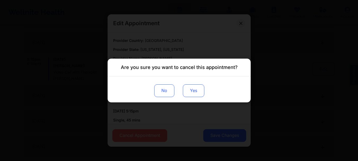
click at [194, 89] on button "Yes" at bounding box center [193, 90] width 21 height 13
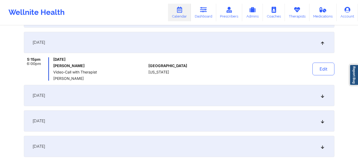
click at [323, 95] on icon at bounding box center [322, 96] width 5 height 4
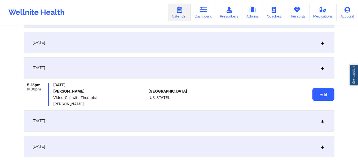
click at [320, 92] on button "Edit" at bounding box center [323, 94] width 22 height 13
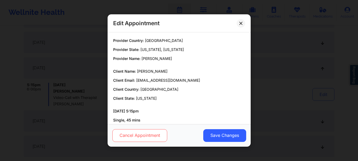
click at [141, 139] on button "Cancel Appointment" at bounding box center [139, 135] width 55 height 13
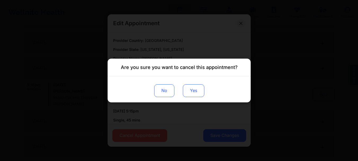
click at [190, 95] on button "Yes" at bounding box center [193, 90] width 21 height 13
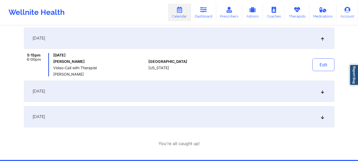
scroll to position [734, 0]
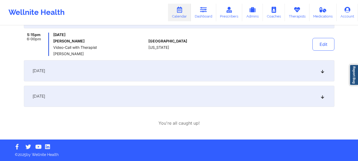
click at [321, 71] on icon at bounding box center [322, 71] width 5 height 4
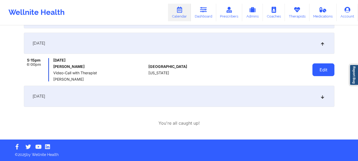
click at [318, 68] on button "Edit" at bounding box center [323, 69] width 22 height 13
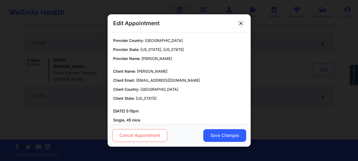
click at [128, 135] on button "Cancel Appointment" at bounding box center [139, 135] width 55 height 13
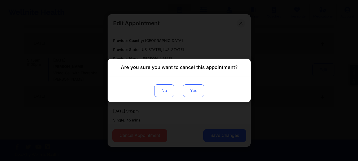
click at [197, 94] on button "Yes" at bounding box center [193, 90] width 21 height 13
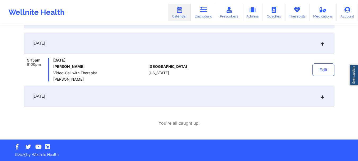
click at [324, 98] on icon at bounding box center [322, 96] width 5 height 4
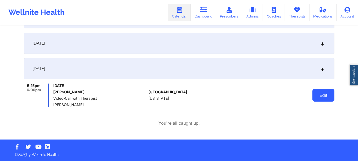
click at [324, 96] on button "Edit" at bounding box center [323, 95] width 22 height 13
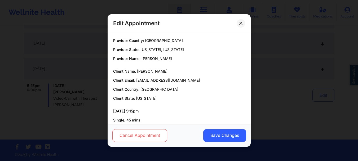
click at [131, 134] on button "Cancel Appointment" at bounding box center [139, 135] width 55 height 13
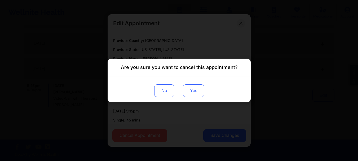
click at [199, 89] on button "Yes" at bounding box center [193, 90] width 21 height 13
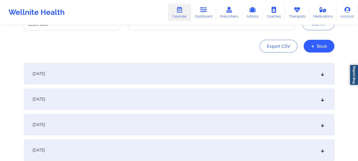
scroll to position [0, 0]
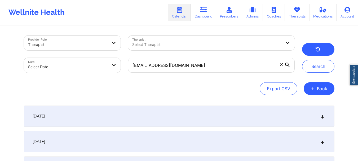
click at [324, 48] on button "button" at bounding box center [318, 49] width 32 height 13
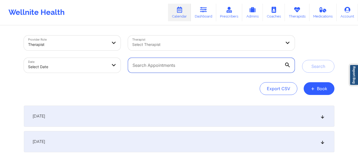
click at [229, 67] on input "text" at bounding box center [211, 65] width 166 height 15
paste input "juartkaylie@gmail.com"
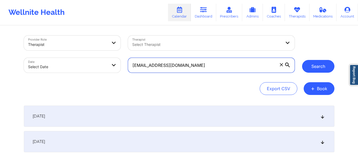
type input "juartkaylie@gmail.com"
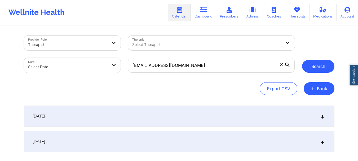
click at [330, 62] on button "Search" at bounding box center [318, 66] width 32 height 13
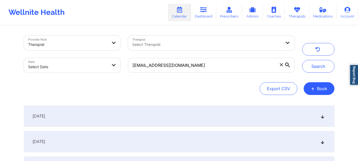
select select "2025-8"
select select "2025-9"
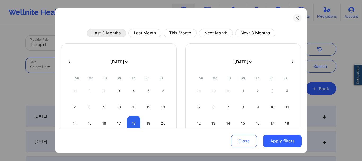
click at [111, 33] on button "Last 3 Months" at bounding box center [106, 33] width 39 height 8
select select "2025-5"
select select "2025-6"
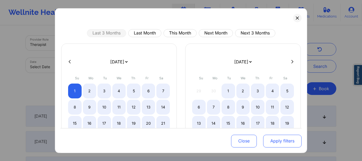
click at [272, 142] on button "Apply filters" at bounding box center [282, 141] width 38 height 13
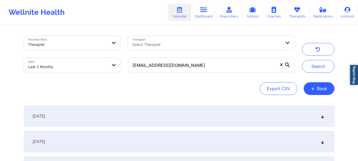
click at [283, 64] on icon at bounding box center [281, 64] width 3 height 3
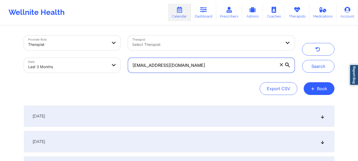
click at [283, 64] on input "juartkaylie@gmail.com" at bounding box center [211, 65] width 166 height 15
paste input "felipempineda@gmail.com"
type input "felipempineda@gmail.com"
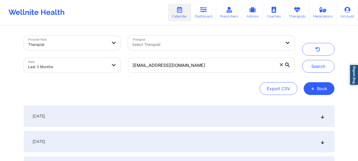
click at [287, 65] on icon at bounding box center [287, 65] width 5 height 5
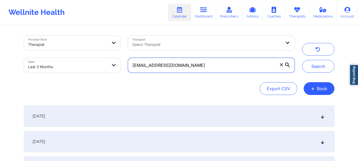
click at [287, 65] on input "felipempineda@gmail.com" at bounding box center [211, 65] width 166 height 15
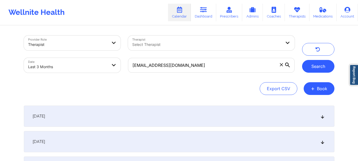
click at [312, 65] on button "Search" at bounding box center [318, 66] width 32 height 13
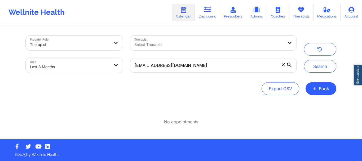
select select "2025-5"
select select "2025-6"
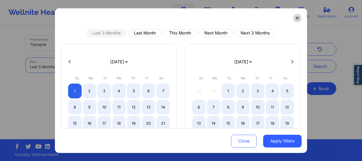
click at [296, 20] on button at bounding box center [297, 18] width 8 height 8
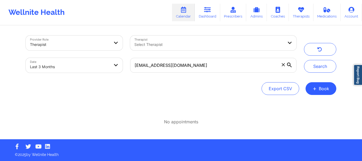
click at [283, 63] on icon at bounding box center [283, 64] width 3 height 3
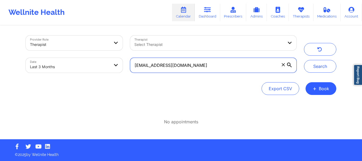
click at [283, 63] on input "felipempineda@gmail.com" at bounding box center [213, 65] width 166 height 15
paste input "mkimick5@gmail.com"
type input "mkimick5@gmail.com"
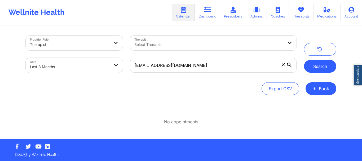
click at [320, 67] on button "Search" at bounding box center [320, 66] width 32 height 13
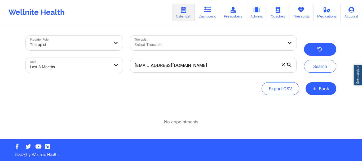
click at [324, 52] on button "button" at bounding box center [320, 49] width 32 height 13
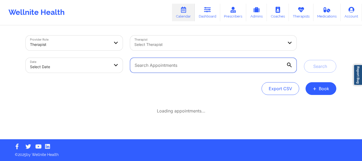
click at [148, 66] on input "text" at bounding box center [213, 65] width 166 height 15
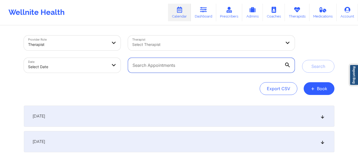
paste input "mkimick5@gmail.com"
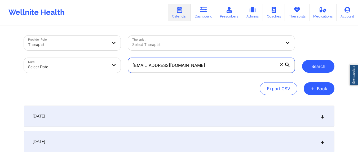
type input "mkimick5@gmail.com"
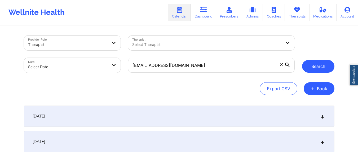
click at [314, 64] on button "Search" at bounding box center [318, 66] width 32 height 13
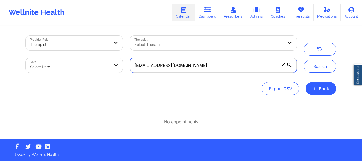
click at [284, 68] on input "mkimick5@gmail.com" at bounding box center [213, 65] width 166 height 15
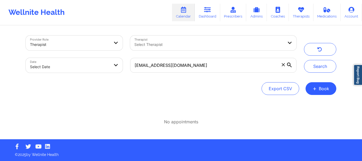
click at [283, 66] on span at bounding box center [283, 64] width 5 height 5
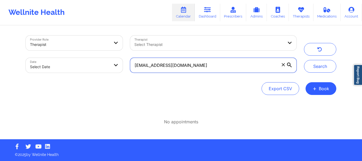
click at [283, 66] on input "mkimick5@gmail.com" at bounding box center [213, 65] width 166 height 15
paste input "andresfrancis62@gmail.com"
type input "andresfrancis62@gmail.com"
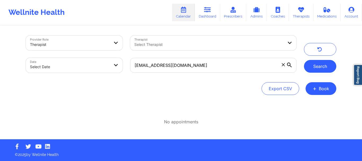
click at [328, 67] on button "Search" at bounding box center [320, 66] width 32 height 13
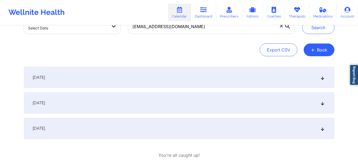
scroll to position [44, 0]
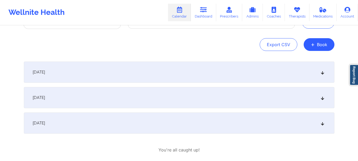
click at [321, 74] on icon at bounding box center [322, 72] width 5 height 4
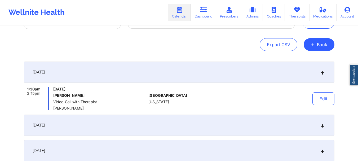
click at [323, 125] on icon at bounding box center [322, 125] width 5 height 4
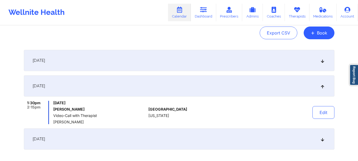
scroll to position [72, 0]
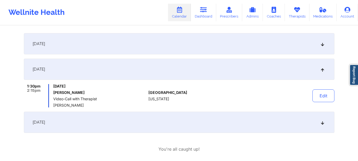
click at [323, 125] on div "October 8, 2025" at bounding box center [179, 122] width 311 height 21
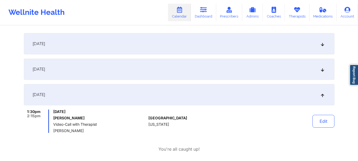
click at [323, 99] on div "October 8, 2025" at bounding box center [179, 94] width 311 height 21
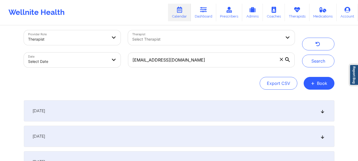
scroll to position [5, 0]
click at [312, 82] on span "+" at bounding box center [313, 83] width 4 height 3
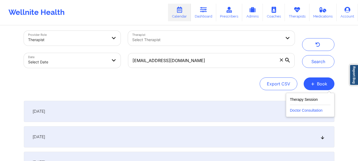
click at [312, 112] on button "Doctor Consultation" at bounding box center [310, 109] width 41 height 8
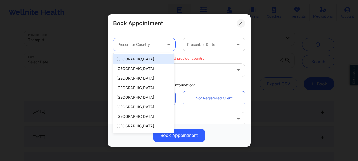
click at [145, 44] on div at bounding box center [139, 44] width 45 height 6
click at [137, 60] on div "United States" at bounding box center [143, 59] width 61 height 10
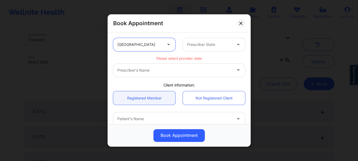
click at [200, 43] on div at bounding box center [209, 44] width 45 height 6
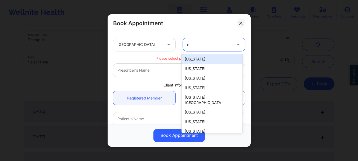
type input "ny"
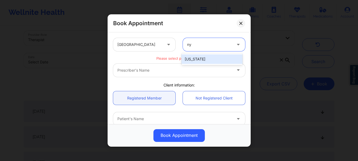
click at [198, 62] on div "New York" at bounding box center [212, 59] width 61 height 10
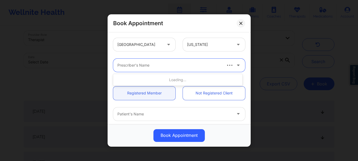
click at [188, 67] on div at bounding box center [169, 65] width 104 height 6
type input "amy"
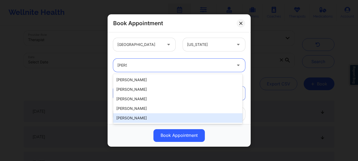
click at [137, 121] on div "Amy Halanski" at bounding box center [177, 118] width 129 height 10
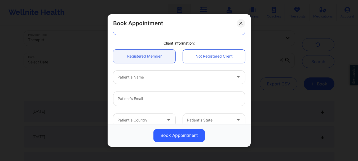
scroll to position [40, 0]
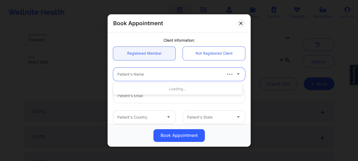
click at [190, 77] on div at bounding box center [169, 74] width 104 height 6
type input "andres f"
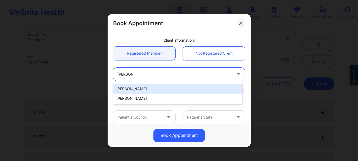
click at [170, 87] on div "Andres Francis" at bounding box center [177, 89] width 129 height 10
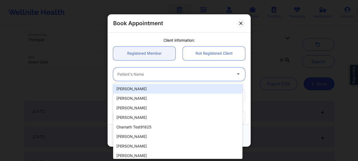
click at [160, 73] on div at bounding box center [174, 74] width 114 height 6
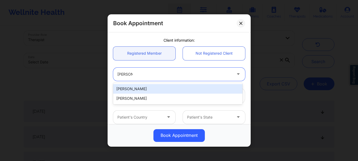
type input "andres fr"
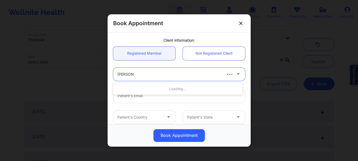
type input "andresfrancis62@gmail.com"
type input "+13474829033"
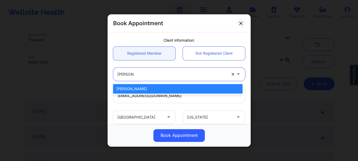
click at [148, 88] on div "Andres Francis" at bounding box center [177, 89] width 129 height 10
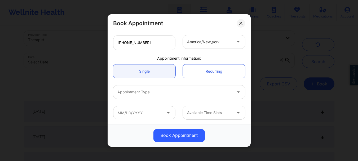
scroll to position [136, 0]
click at [133, 90] on div at bounding box center [174, 91] width 114 height 6
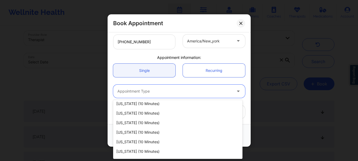
scroll to position [0, 0]
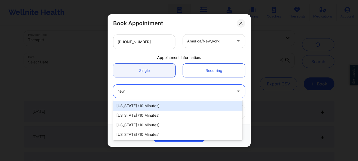
type input "new"
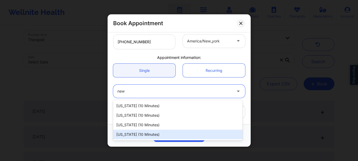
click at [133, 134] on div "New York (10 minutes)" at bounding box center [177, 135] width 129 height 10
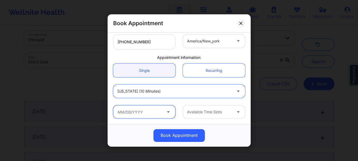
click at [148, 111] on input "text" at bounding box center [144, 111] width 62 height 13
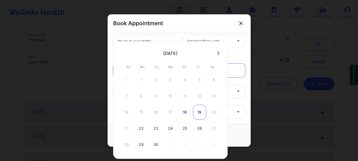
click at [197, 113] on div "19" at bounding box center [199, 112] width 13 height 15
type input "09/19/2025"
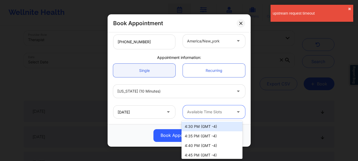
click at [211, 114] on div at bounding box center [209, 112] width 45 height 6
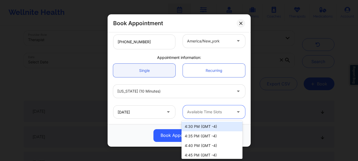
click at [232, 111] on div at bounding box center [238, 111] width 13 height 13
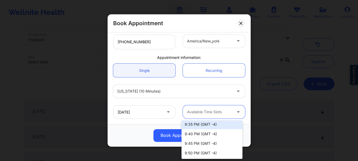
scroll to position [227, 0]
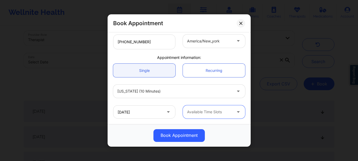
click at [214, 115] on div "Available Time Slots" at bounding box center [208, 111] width 50 height 13
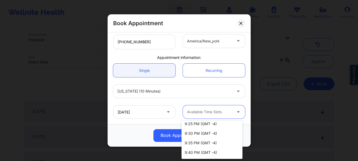
scroll to position [231, 0]
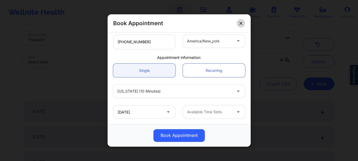
click at [244, 25] on button at bounding box center [241, 23] width 8 height 8
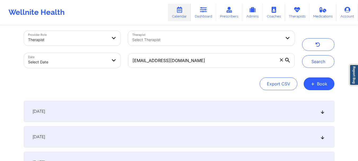
drag, startPoint x: 358, startPoint y: 49, endPoint x: 362, endPoint y: 24, distance: 25.0
click at [358, 24] on html "Wellnite Health Calendar Dashboard Prescribers Admins Coaches Therapists Medica…" at bounding box center [179, 75] width 358 height 161
click at [312, 45] on button "button" at bounding box center [318, 44] width 32 height 13
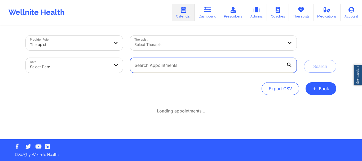
click at [156, 65] on input "text" at bounding box center [213, 65] width 166 height 15
paste input "alexereed@gmail.com"
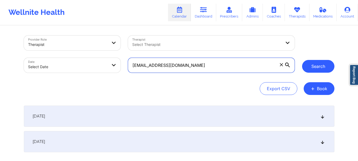
type input "alexereed@gmail.com"
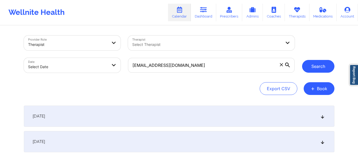
click at [308, 65] on button "Search" at bounding box center [318, 66] width 32 height 13
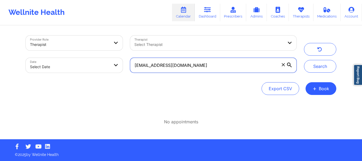
click at [186, 65] on input "alexereed@gmail.com" at bounding box center [213, 65] width 166 height 15
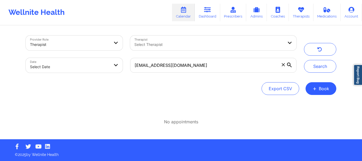
click at [77, 69] on body "Wellnite Health Calendar Dashboard Prescribers Admins Coaches Therapists Medica…" at bounding box center [181, 80] width 362 height 161
select select "2025-8"
select select "2025-9"
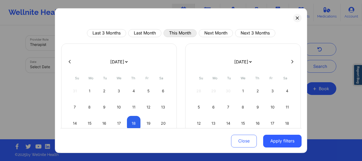
click at [179, 31] on button "This Month" at bounding box center [180, 33] width 33 height 8
select select "2025-8"
select select "2025-9"
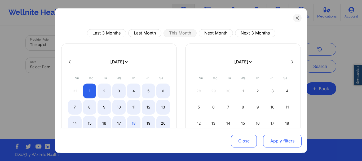
click at [270, 143] on button "Apply filters" at bounding box center [282, 141] width 38 height 13
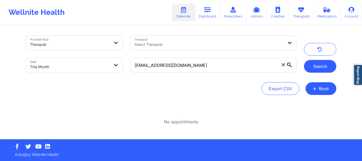
click at [315, 64] on button "Search" at bounding box center [320, 66] width 32 height 13
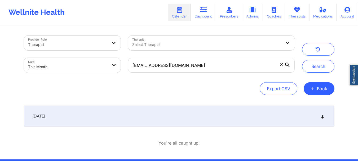
click at [325, 120] on div "September 15, 2025" at bounding box center [179, 115] width 311 height 21
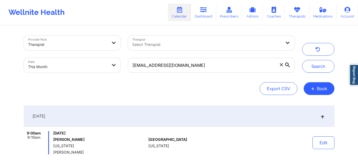
drag, startPoint x: 357, startPoint y: 98, endPoint x: 362, endPoint y: 120, distance: 21.9
click at [358, 120] on html "Wellnite Health Calendar Dashboard Prescribers Admins Coaches Therapists Medica…" at bounding box center [179, 80] width 358 height 161
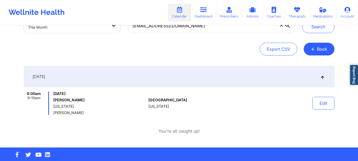
scroll to position [40, 0]
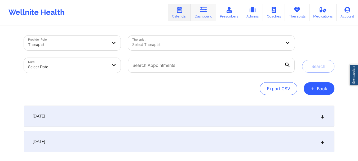
click at [210, 12] on link "Dashboard" at bounding box center [203, 12] width 25 height 17
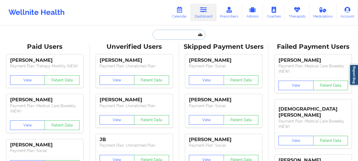
click at [174, 36] on input "text" at bounding box center [179, 35] width 52 height 10
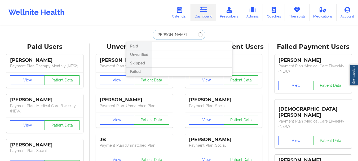
type input "Nicolas ortiz"
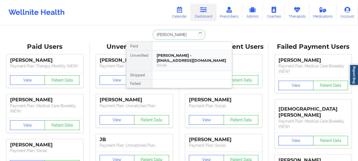
click at [176, 52] on div "Nicolas Ortiz - nico655@live.com Social" at bounding box center [192, 60] width 80 height 20
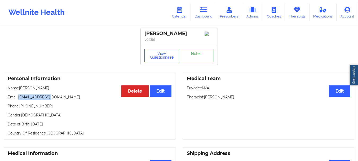
drag, startPoint x: 51, startPoint y: 98, endPoint x: 19, endPoint y: 100, distance: 32.9
click at [19, 100] on p "Email: nico655@live.com" at bounding box center [90, 96] width 164 height 5
copy p "nico655@live.com"
click at [204, 18] on link "Dashboard" at bounding box center [203, 12] width 25 height 17
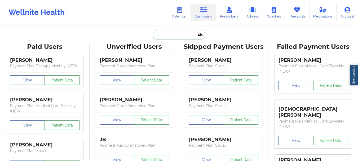
click at [184, 37] on input "text" at bounding box center [179, 35] width 52 height 10
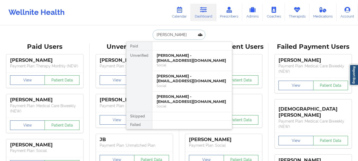
type input "Karen moore"
click at [189, 60] on div "Karen Moore - karensuemoore22@gmail.com" at bounding box center [192, 58] width 71 height 10
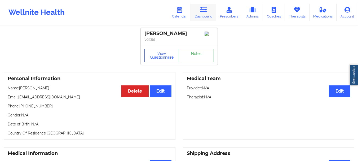
click at [204, 21] on link "Dashboard" at bounding box center [203, 12] width 25 height 17
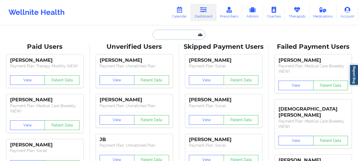
click at [184, 36] on input "text" at bounding box center [179, 35] width 52 height 10
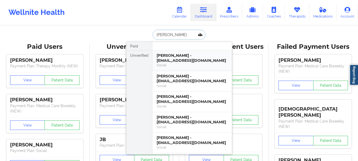
type input "Karen moore"
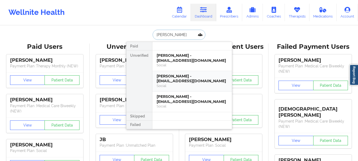
click at [172, 78] on div "Karen Moore - karensaltlife@gmail.co" at bounding box center [192, 79] width 71 height 10
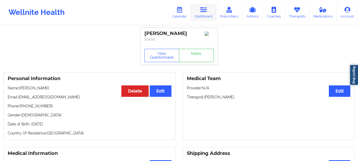
click at [204, 18] on link "Dashboard" at bounding box center [203, 12] width 25 height 17
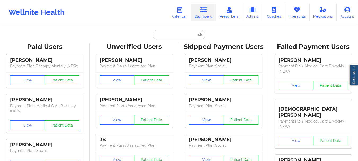
click at [183, 38] on input "text" at bounding box center [179, 35] width 52 height 10
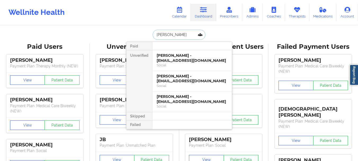
type input "Karen moore"
click at [175, 99] on div "Karen Moore - karenmoore0119@gmail.com" at bounding box center [192, 99] width 71 height 10
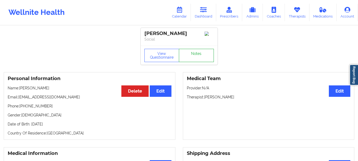
click at [204, 59] on link "Notes" at bounding box center [196, 55] width 35 height 13
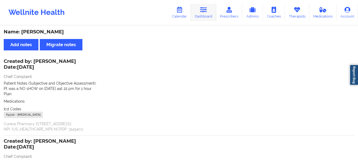
click at [205, 8] on icon at bounding box center [203, 10] width 7 height 6
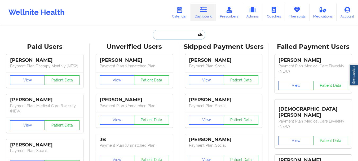
click at [183, 36] on input "text" at bounding box center [179, 35] width 52 height 10
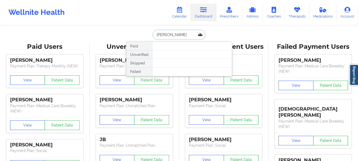
type input "Karen moore"
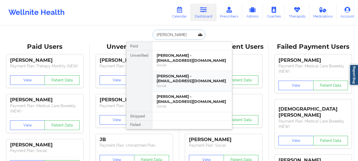
click at [176, 82] on div "Karen Moore - karensaltlife@gmail.co" at bounding box center [192, 79] width 71 height 10
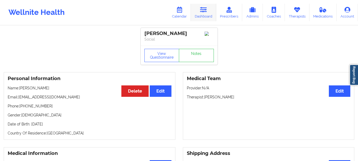
click at [207, 7] on icon at bounding box center [203, 10] width 7 height 6
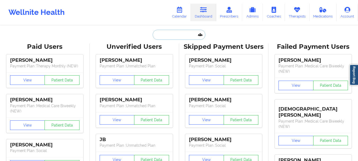
click at [186, 33] on input "text" at bounding box center [179, 35] width 52 height 10
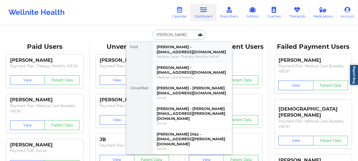
type input "karen moore"
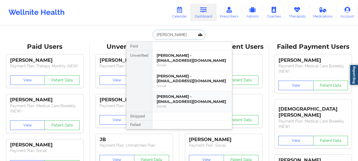
click at [187, 98] on div "Karen Moore - karenmoore0119@gmail.com" at bounding box center [192, 99] width 71 height 10
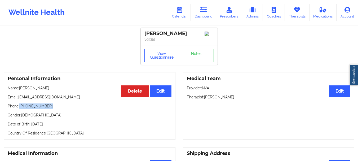
drag, startPoint x: 48, startPoint y: 108, endPoint x: 21, endPoint y: 109, distance: 27.1
click at [21, 109] on p "Phone: +1904-408-8447" at bounding box center [90, 105] width 164 height 5
drag, startPoint x: 70, startPoint y: 99, endPoint x: 19, endPoint y: 100, distance: 50.4
click at [19, 100] on p "Email: karenmoore0119@gmail.com" at bounding box center [90, 96] width 164 height 5
copy p "karenmoore0119@gmail.com"
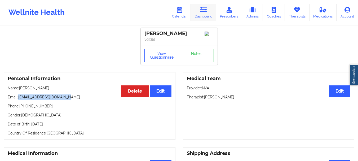
click at [199, 18] on link "Dashboard" at bounding box center [203, 12] width 25 height 17
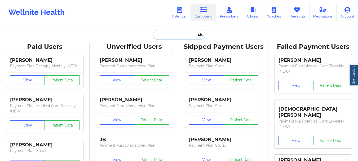
click at [166, 37] on input "text" at bounding box center [179, 35] width 52 height 10
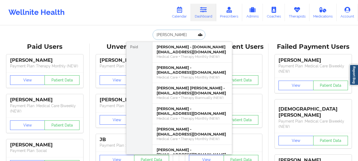
type input "Michael moore"
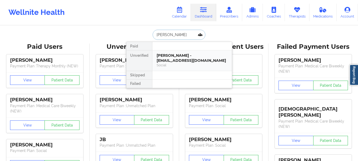
click at [165, 61] on div "Michael Moore - mjmoore33@gmail.com" at bounding box center [192, 58] width 71 height 10
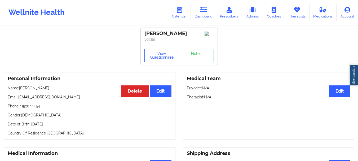
click at [197, 2] on div "Wellnite Health Calendar Dashboard Prescribers Admins Coaches Therapists Medica…" at bounding box center [179, 12] width 358 height 25
click at [201, 15] on link "Dashboard" at bounding box center [203, 12] width 25 height 17
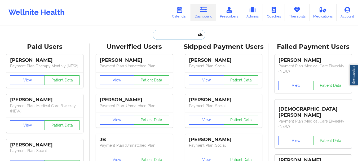
click at [168, 32] on input "text" at bounding box center [179, 35] width 52 height 10
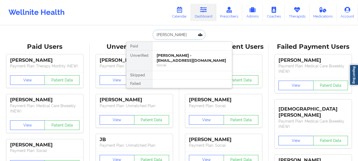
type input "Kandace smith"
click at [166, 52] on div "Kandace Smith - kandacedianesmith@gmail.com Social" at bounding box center [192, 60] width 80 height 20
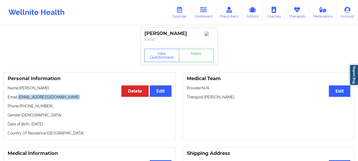
drag, startPoint x: 75, startPoint y: 98, endPoint x: 20, endPoint y: 99, distance: 55.7
click at [20, 99] on p "Email: kandacedianesmith@gmail.com" at bounding box center [90, 96] width 164 height 5
copy p "kandacedianesmith@gmail.com"
click at [203, 14] on link "Dashboard" at bounding box center [203, 12] width 25 height 17
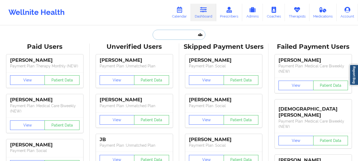
click at [180, 36] on input "text" at bounding box center [179, 35] width 52 height 10
paste input "VIVIANA CEVALLOS"
type input "VIVIANA CEVALLOS"
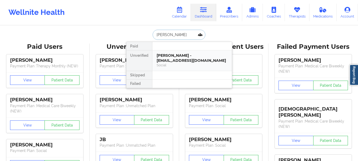
click at [178, 65] on div "Social" at bounding box center [192, 65] width 71 height 5
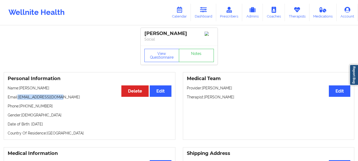
drag, startPoint x: 59, startPoint y: 98, endPoint x: 17, endPoint y: 99, distance: 41.4
click at [17, 99] on p "Email: vivianac99@icloud.com" at bounding box center [90, 96] width 164 height 5
click at [20, 99] on p "Email: vivianac99@icloud.com" at bounding box center [90, 96] width 164 height 5
drag, startPoint x: 19, startPoint y: 98, endPoint x: 62, endPoint y: 97, distance: 43.2
click at [62, 97] on p "Email: vivianac99@icloud.com" at bounding box center [90, 96] width 164 height 5
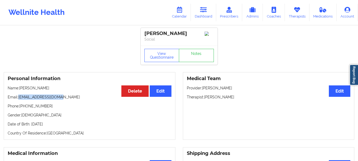
copy p "vivianac99@icloud.com"
click at [199, 12] on link "Dashboard" at bounding box center [203, 12] width 25 height 17
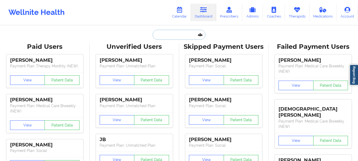
click at [164, 39] on input "text" at bounding box center [179, 35] width 52 height 10
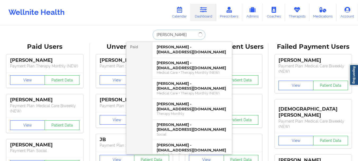
type input "nicolas ortiz"
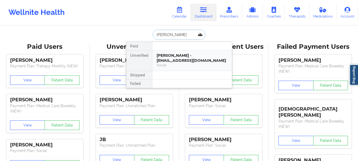
click at [168, 63] on div "Social" at bounding box center [192, 65] width 71 height 5
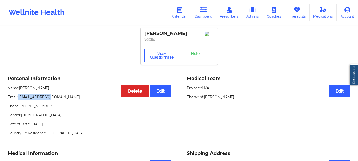
drag, startPoint x: 50, startPoint y: 100, endPoint x: 19, endPoint y: 100, distance: 31.3
click at [19, 100] on p "Email: nico655@live.com" at bounding box center [90, 96] width 164 height 5
copy p "nico655@live.com"
click at [202, 17] on link "Dashboard" at bounding box center [203, 12] width 25 height 17
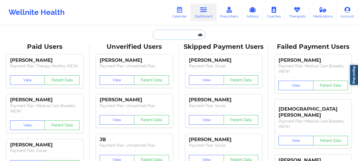
click at [167, 39] on input "text" at bounding box center [179, 35] width 52 height 10
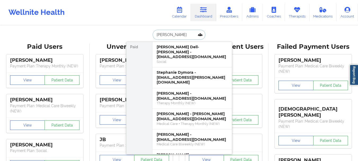
type input "stephen arm"
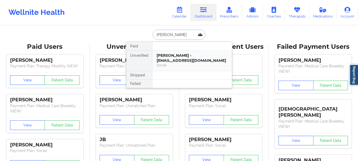
click at [172, 60] on div "Stephen Armada - stevearmada@gmail.com" at bounding box center [192, 58] width 71 height 10
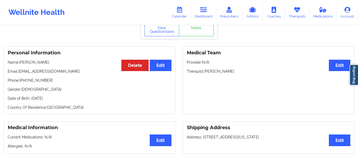
scroll to position [27, 0]
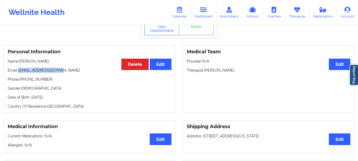
drag, startPoint x: 63, startPoint y: 73, endPoint x: 19, endPoint y: 74, distance: 44.0
click at [19, 73] on p "Email: stevearmada@gmail.com" at bounding box center [90, 70] width 164 height 5
copy p "stevearmada@gmail.com"
click at [202, 16] on link "Dashboard" at bounding box center [203, 12] width 25 height 17
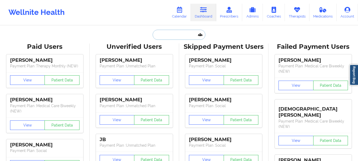
click at [171, 34] on input "text" at bounding box center [179, 35] width 52 height 10
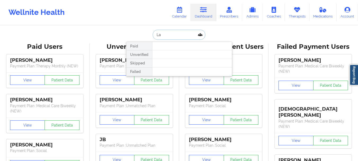
type input "L"
type input "Grant"
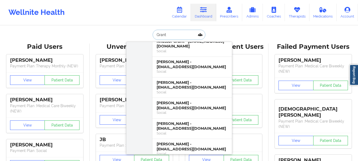
scroll to position [326, 0]
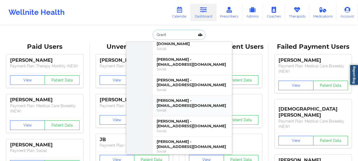
click at [167, 95] on div "Lakie karriem Grant - lkgrant75@gmail.com Social" at bounding box center [192, 105] width 80 height 21
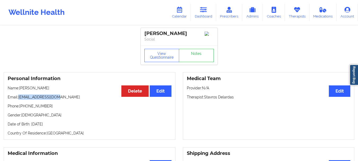
drag, startPoint x: 57, startPoint y: 98, endPoint x: 18, endPoint y: 99, distance: 38.7
click at [18, 99] on p "Email: lkgrant75@gmail.com" at bounding box center [90, 96] width 164 height 5
copy p "lkgrant75@gmail.com"
click at [207, 15] on link "Dashboard" at bounding box center [203, 12] width 25 height 17
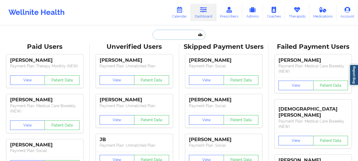
click at [166, 36] on input "text" at bounding box center [179, 35] width 52 height 10
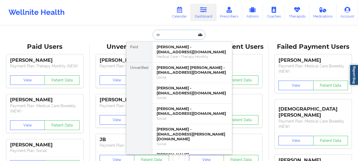
type input "e"
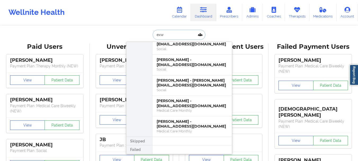
scroll to position [37, 0]
click at [162, 35] on input "exw" at bounding box center [179, 35] width 52 height 10
type input "Keisha daley"
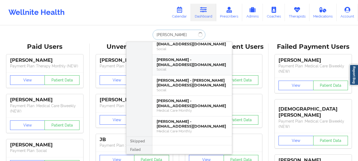
scroll to position [0, 0]
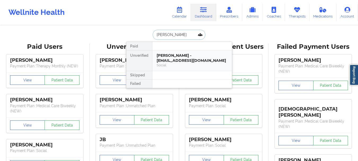
click at [196, 55] on div "Keisha Daley - keisha_daleyx@icloud.com" at bounding box center [192, 58] width 71 height 10
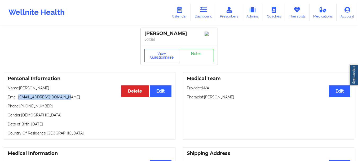
drag, startPoint x: 66, startPoint y: 98, endPoint x: 19, endPoint y: 100, distance: 47.2
click at [19, 100] on p "Email: keisha_daleyx@icloud.com" at bounding box center [90, 96] width 164 height 5
copy p "keisha_daleyx@icloud.com"
click at [176, 11] on link "Calendar" at bounding box center [179, 12] width 23 height 17
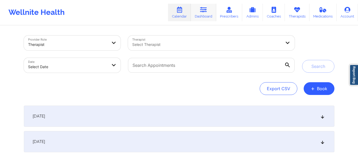
click at [202, 16] on link "Dashboard" at bounding box center [203, 12] width 25 height 17
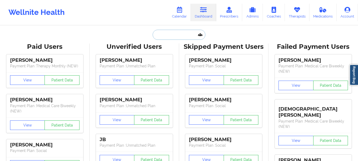
click at [181, 31] on input "text" at bounding box center [179, 35] width 52 height 10
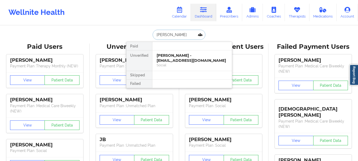
type input "kaylie juart"
click at [173, 65] on div "Social" at bounding box center [192, 65] width 71 height 5
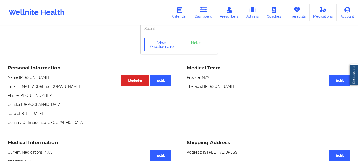
scroll to position [8, 0]
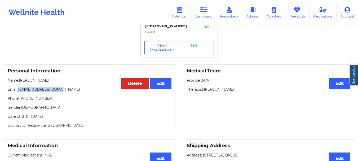
drag, startPoint x: 58, startPoint y: 91, endPoint x: 19, endPoint y: 93, distance: 39.3
click at [19, 92] on p "Email: juartkaylie@gmail.com" at bounding box center [90, 89] width 164 height 5
copy p "juartkaylie@gmail.com"
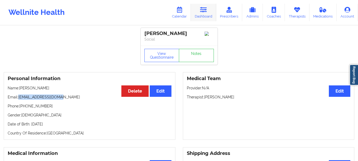
click at [203, 15] on link "Dashboard" at bounding box center [203, 12] width 25 height 17
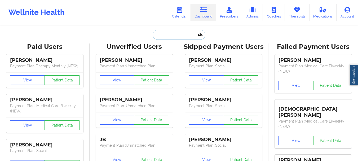
click at [161, 38] on input "text" at bounding box center [179, 35] width 52 height 10
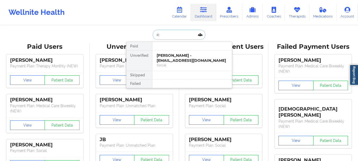
type input "i"
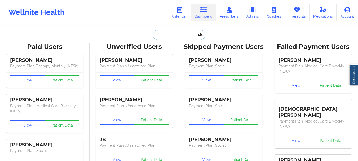
type input "i"
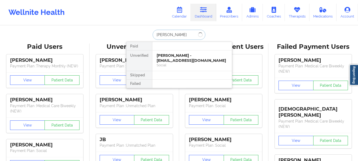
type input "michelle gonzalez"
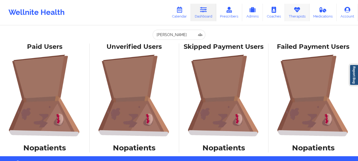
click at [289, 15] on link "Therapists" at bounding box center [297, 12] width 25 height 17
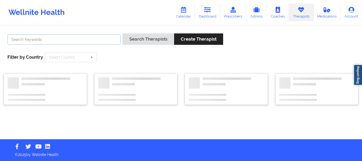
click at [89, 38] on input "text" at bounding box center [63, 39] width 113 height 10
type input "Carol osher"
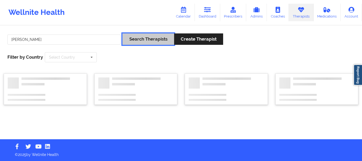
click at [139, 38] on button "Search Therapists" at bounding box center [147, 38] width 51 height 11
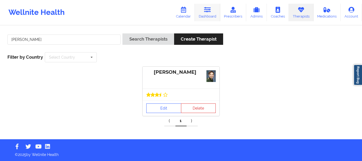
click at [204, 17] on link "Dashboard" at bounding box center [207, 12] width 25 height 17
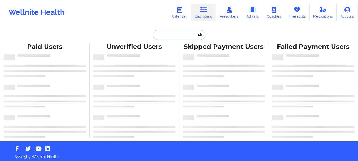
click at [170, 33] on input "text" at bounding box center [179, 35] width 52 height 10
paste input "osh530c@gmail.com"
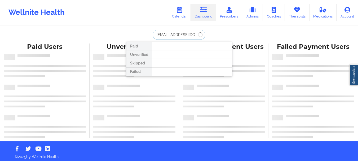
type input "osh530c@gmail.com"
click at [191, 36] on input "osh530c@gmail.com" at bounding box center [179, 35] width 52 height 10
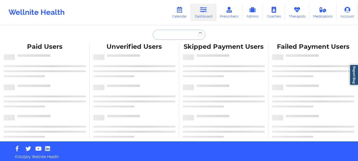
click at [190, 37] on input "text" at bounding box center [179, 35] width 52 height 10
paste input "osh530@gmail.com"
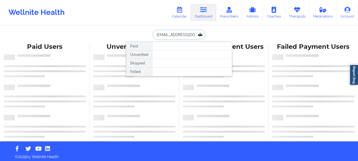
type input "osh530@gmail.com"
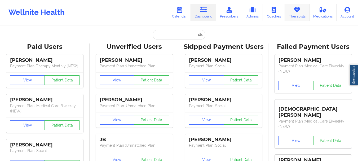
click at [292, 11] on link "Therapists" at bounding box center [297, 12] width 25 height 17
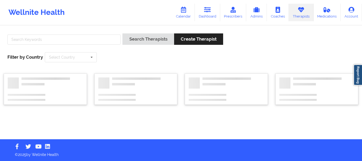
click at [89, 31] on div "Search Therapists Create Therapist Filter by Country Select Country Australia C…" at bounding box center [181, 48] width 355 height 36
click at [82, 40] on input "text" at bounding box center [63, 39] width 113 height 10
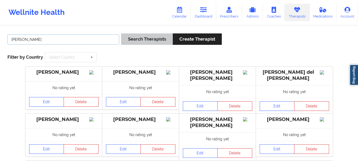
type input "carol osher"
click at [140, 42] on button "Search Therapists" at bounding box center [146, 38] width 51 height 11
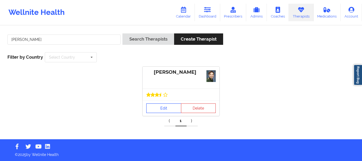
click at [159, 108] on link "Edit" at bounding box center [163, 108] width 35 height 10
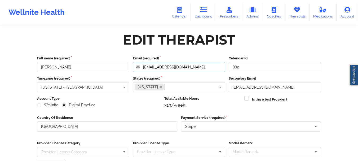
drag, startPoint x: 178, startPoint y: 66, endPoint x: 143, endPoint y: 65, distance: 34.7
click at [143, 65] on input "osh530@gmail.com" at bounding box center [179, 67] width 92 height 10
click at [198, 12] on link "Dashboard" at bounding box center [203, 12] width 25 height 17
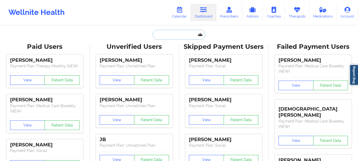
click at [171, 38] on input "text" at bounding box center [179, 35] width 52 height 10
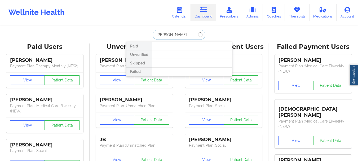
type input "felipe"
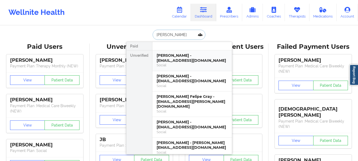
click at [162, 68] on div "Felipe Pineda - felipempineda@gmail.com Social" at bounding box center [192, 60] width 80 height 21
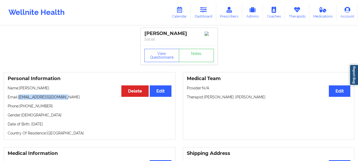
drag, startPoint x: 65, startPoint y: 98, endPoint x: 19, endPoint y: 96, distance: 46.2
click at [19, 96] on p "Email: felipempineda@gmail.com" at bounding box center [90, 96] width 164 height 5
copy p "felipempineda@gmail.com"
click at [192, 11] on link "Dashboard" at bounding box center [203, 12] width 25 height 17
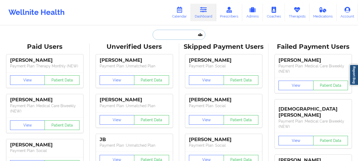
click at [158, 38] on input "text" at bounding box center [179, 35] width 52 height 10
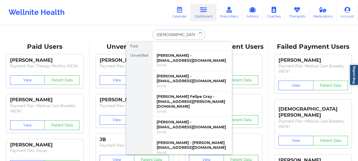
type input "Matthew kimick"
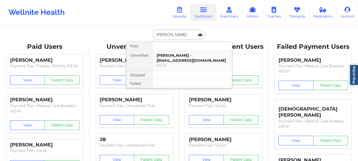
click at [165, 62] on div "Matthew Kimick - mkimick5@gmail.com" at bounding box center [192, 58] width 71 height 10
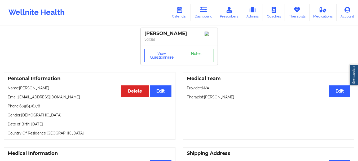
click at [197, 52] on link "Notes" at bounding box center [196, 55] width 35 height 13
drag, startPoint x: 57, startPoint y: 99, endPoint x: 19, endPoint y: 99, distance: 38.2
click at [19, 99] on p "Email: mkimick5@gmail.com" at bounding box center [90, 96] width 164 height 5
copy p "mkimick5@gmail.com"
click at [200, 12] on link "Dashboard" at bounding box center [203, 12] width 25 height 17
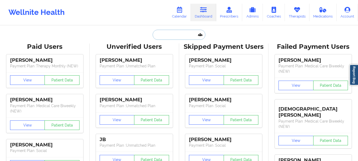
click at [174, 32] on input "text" at bounding box center [179, 35] width 52 height 10
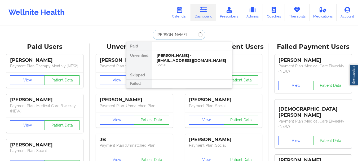
type input "destiny johnson"
click at [161, 56] on div "DESTINY JOHNSON - johnsond0226@gmail.com" at bounding box center [192, 58] width 71 height 10
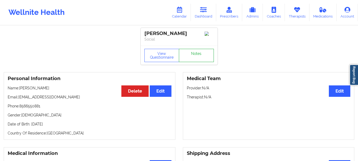
click at [191, 50] on link "Notes" at bounding box center [196, 55] width 35 height 13
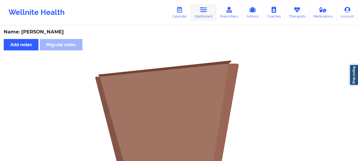
click at [209, 17] on link "Dashboard" at bounding box center [203, 12] width 25 height 17
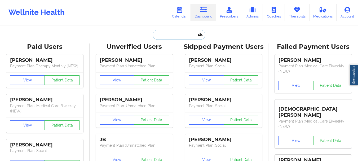
click at [172, 39] on input "text" at bounding box center [179, 35] width 52 height 10
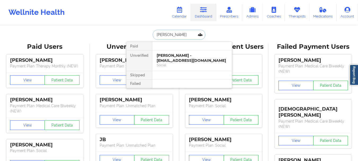
type input "kyla tellis"
click at [185, 56] on div "Kyla Tellis - kktellis@aol.com" at bounding box center [192, 58] width 71 height 10
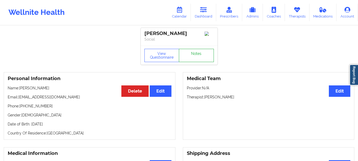
click at [194, 56] on link "Notes" at bounding box center [196, 55] width 35 height 13
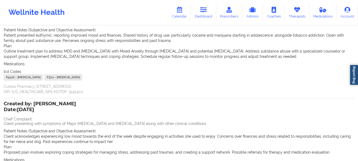
scroll to position [12, 0]
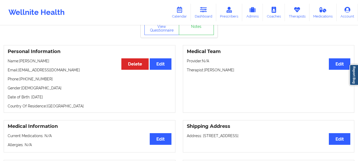
scroll to position [29, 0]
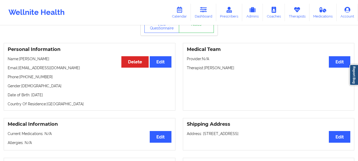
click at [45, 77] on p "Phone: +19049949311" at bounding box center [90, 76] width 164 height 5
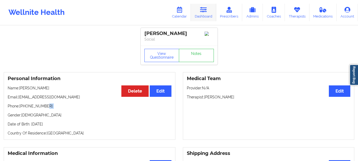
click at [210, 7] on link "Dashboard" at bounding box center [203, 12] width 25 height 17
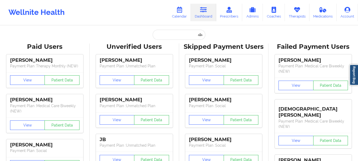
click at [165, 37] on input "text" at bounding box center [179, 35] width 52 height 10
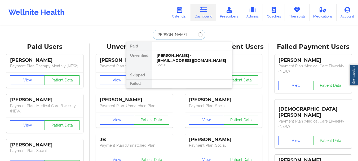
type input "andres francis"
click at [166, 67] on div "Social" at bounding box center [192, 65] width 71 height 5
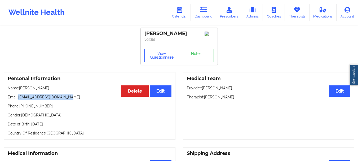
drag, startPoint x: 68, startPoint y: 99, endPoint x: 19, endPoint y: 100, distance: 49.0
click at [19, 100] on p "Email: andresfrancis62@gmail.com" at bounding box center [90, 96] width 164 height 5
copy p "andresfrancis62@gmail.com"
click at [203, 12] on icon at bounding box center [203, 10] width 7 height 6
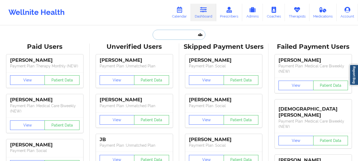
click at [166, 32] on input "text" at bounding box center [179, 35] width 52 height 10
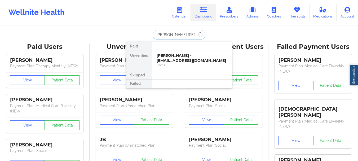
type input "elizabeth lisa lewis"
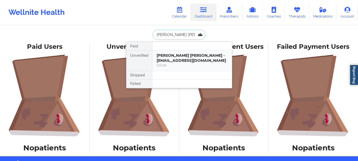
click at [191, 55] on div "Elizabeth Lisa Lewis - klugester12@gmail.com" at bounding box center [192, 58] width 71 height 10
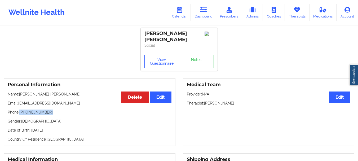
drag, startPoint x: 49, startPoint y: 108, endPoint x: 20, endPoint y: 109, distance: 28.9
click at [20, 109] on p "Phone: +1904-382-4839" at bounding box center [90, 111] width 164 height 5
copy p "+1904-382-4839"
click at [198, 16] on link "Dashboard" at bounding box center [203, 12] width 25 height 17
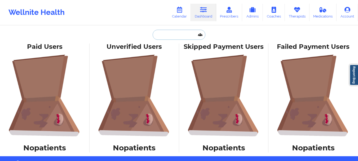
click at [169, 34] on input "text" at bounding box center [179, 35] width 52 height 10
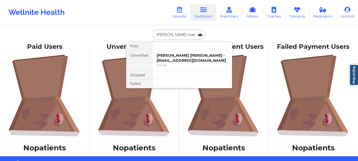
type input "John rivers"
click at [172, 60] on div "John Rivers - john@aoitconsulting.com" at bounding box center [192, 58] width 71 height 10
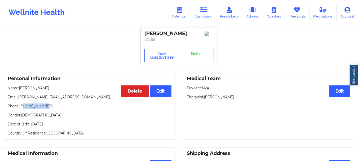
drag, startPoint x: 45, startPoint y: 108, endPoint x: 24, endPoint y: 107, distance: 20.7
click at [24, 107] on p "Phone: +15038881141" at bounding box center [90, 105] width 164 height 5
copy p "5038881141"
click at [209, 19] on link "Dashboard" at bounding box center [203, 12] width 25 height 17
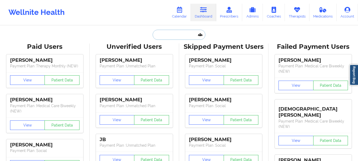
click at [178, 39] on input "text" at bounding box center [179, 35] width 52 height 10
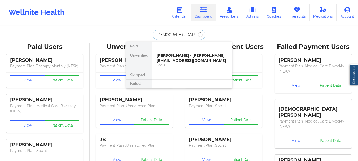
type input "Gay"
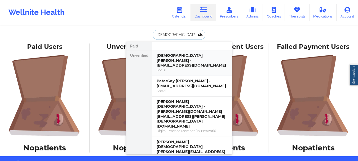
click at [171, 56] on div "Gay Pedraza - glpedraza1020@gmail.com" at bounding box center [192, 60] width 71 height 15
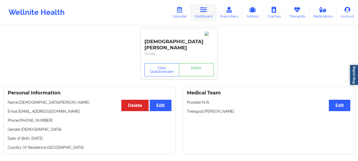
click at [198, 11] on link "Dashboard" at bounding box center [203, 12] width 25 height 17
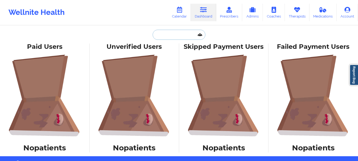
click at [178, 35] on input "text" at bounding box center [179, 35] width 52 height 10
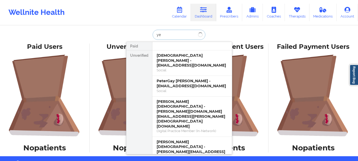
type input "y"
type input "gay pe"
click at [177, 61] on div "Gay Pedraza - glpedraza1020@gmail.com" at bounding box center [192, 60] width 71 height 15
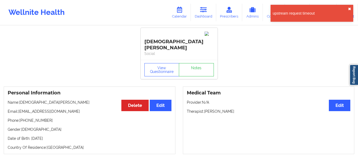
click at [349, 10] on button "✖︎" at bounding box center [349, 9] width 3 height 4
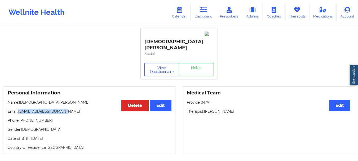
drag, startPoint x: 66, startPoint y: 98, endPoint x: 19, endPoint y: 99, distance: 46.9
click at [19, 109] on p "Email: glpedraza1020@gmail.com" at bounding box center [90, 111] width 164 height 5
copy p "glpedraza1020@gmail.com"
click at [208, 15] on link "Dashboard" at bounding box center [203, 12] width 25 height 17
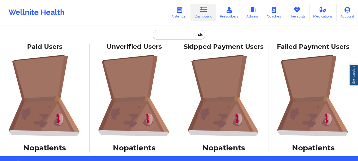
click at [184, 31] on input "text" at bounding box center [179, 35] width 52 height 10
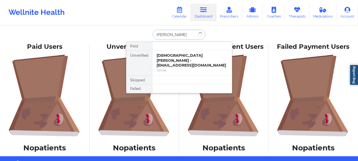
type input "stephen A"
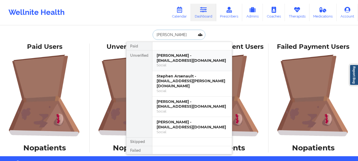
click at [178, 57] on div "Stephen Armada - stevearmada@gmail.com" at bounding box center [192, 58] width 71 height 10
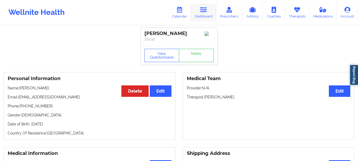
click at [206, 14] on link "Dashboard" at bounding box center [203, 12] width 25 height 17
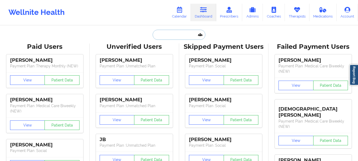
click at [177, 39] on input "text" at bounding box center [179, 35] width 52 height 10
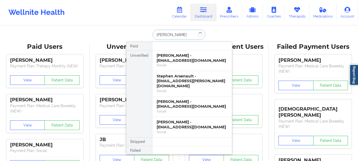
type input "matias rod"
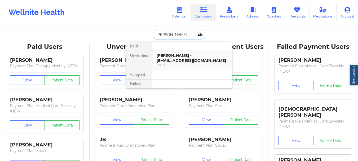
click at [179, 63] on div "Matias Rodriguez Soto - matiasrodriguez01@hotmail.com" at bounding box center [192, 58] width 71 height 10
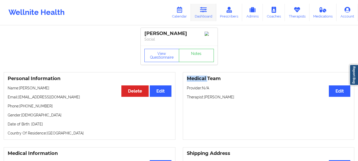
click at [201, 12] on icon at bounding box center [203, 10] width 7 height 6
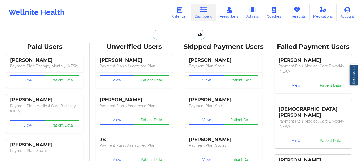
click at [174, 33] on input "text" at bounding box center [179, 35] width 52 height 10
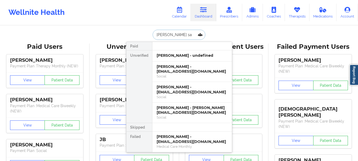
type input "Joshua sa"
click at [175, 95] on div "Social" at bounding box center [192, 97] width 71 height 5
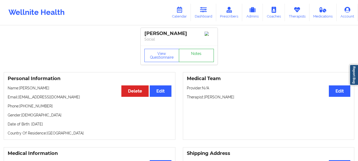
click at [202, 55] on link "Notes" at bounding box center [196, 55] width 35 height 13
drag, startPoint x: 47, startPoint y: 107, endPoint x: 23, endPoint y: 108, distance: 24.1
click at [23, 108] on p "Phone: +1810-429-3505" at bounding box center [90, 105] width 164 height 5
copy p "810-429-3505"
click at [200, 19] on link "Dashboard" at bounding box center [203, 12] width 25 height 17
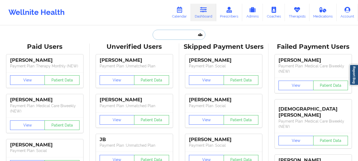
click at [164, 33] on input "text" at bounding box center [179, 35] width 52 height 10
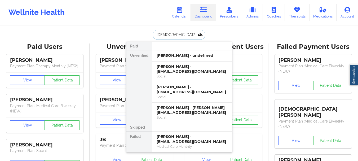
type input "gay ped"
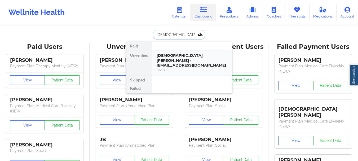
click at [174, 57] on div "Gay Pedraza - glpedraza1020@gmail.com" at bounding box center [192, 60] width 71 height 15
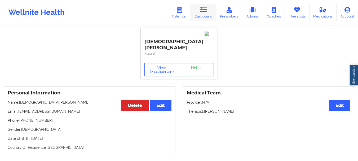
click at [209, 21] on link "Dashboard" at bounding box center [203, 12] width 25 height 17
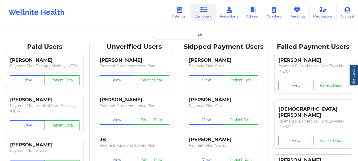
click at [178, 33] on input "text" at bounding box center [179, 35] width 52 height 10
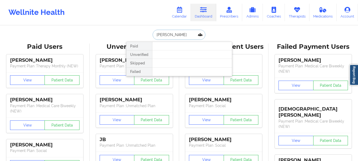
click at [174, 35] on input "Whitney garber" at bounding box center [179, 35] width 52 height 10
type input "c"
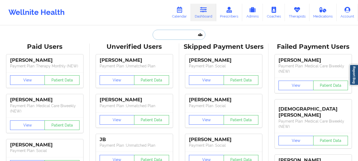
paste input "carlajm44@gmail.com"
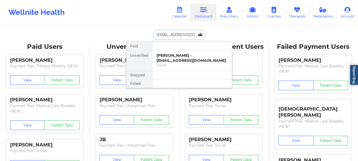
type input "carlajm44@gmail.com"
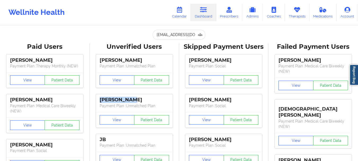
drag, startPoint x: 174, startPoint y: 91, endPoint x: 175, endPoint y: 78, distance: 13.3
click at [191, 33] on input "carlajm44@gmail.com" at bounding box center [179, 35] width 52 height 10
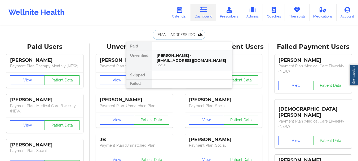
click at [181, 53] on div "Carla J Miller - carlajm44@gmail.com" at bounding box center [192, 58] width 71 height 10
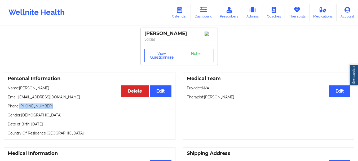
drag, startPoint x: 49, startPoint y: 108, endPoint x: 20, endPoint y: 110, distance: 28.4
click at [20, 109] on p "Phone: +1347-968-0019" at bounding box center [90, 105] width 164 height 5
copy p "+1347-968-0019"
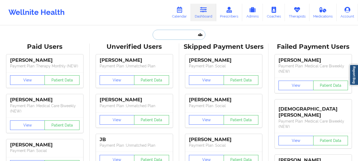
click at [177, 36] on input "text" at bounding box center [179, 35] width 52 height 10
paste input "[EMAIL_ADDRESS][DOMAIN_NAME]"
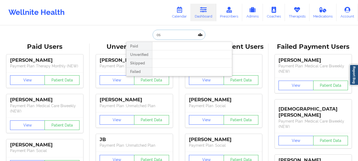
type input "o"
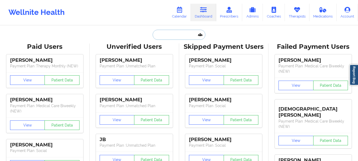
paste input "[EMAIL_ADDRESS][DOMAIN_NAME]"
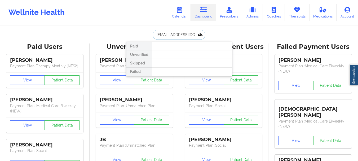
click at [179, 37] on input "[EMAIL_ADDRESS][DOMAIN_NAME]" at bounding box center [179, 35] width 52 height 10
type input "denise v"
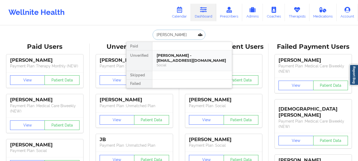
click at [183, 55] on div "Denise Valerio - dvalerio@suddenlink.net" at bounding box center [192, 58] width 71 height 10
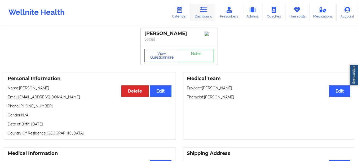
click at [204, 13] on icon at bounding box center [203, 10] width 7 height 6
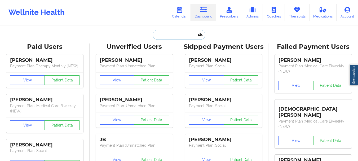
click at [169, 38] on input "text" at bounding box center [179, 35] width 52 height 10
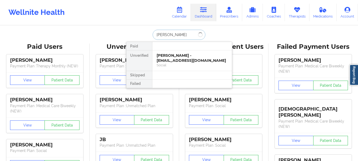
type input "kimraj jordan"
click at [194, 57] on div "Kimraj Jordan - kimrajj13@gmail.com" at bounding box center [192, 58] width 71 height 10
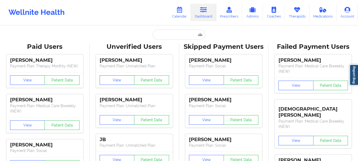
click at [178, 32] on input "text" at bounding box center [179, 35] width 52 height 10
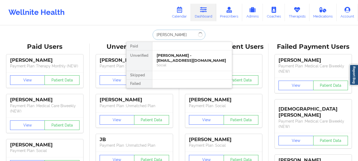
type input "[PERSON_NAME]"
click at [192, 58] on div "[PERSON_NAME] - [EMAIL_ADDRESS][DOMAIN_NAME]" at bounding box center [192, 58] width 71 height 10
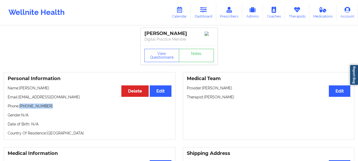
drag, startPoint x: 48, startPoint y: 108, endPoint x: 21, endPoint y: 107, distance: 27.3
click at [21, 107] on p "Phone: [PHONE_NUMBER]" at bounding box center [90, 105] width 164 height 5
copy p "[PHONE_NUMBER]"
drag, startPoint x: 59, startPoint y: 100, endPoint x: 18, endPoint y: 102, distance: 41.1
click at [18, 102] on div "Personal Information Edit Delete Name: [PERSON_NAME] Email: [EMAIL_ADDRESS][DOM…" at bounding box center [90, 106] width 172 height 68
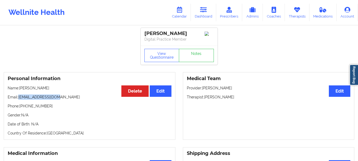
drag, startPoint x: 19, startPoint y: 99, endPoint x: 58, endPoint y: 98, distance: 39.0
click at [58, 98] on p "Email: [EMAIL_ADDRESS][DOMAIN_NAME]" at bounding box center [90, 96] width 164 height 5
copy p "[EMAIL_ADDRESS][DOMAIN_NAME]"
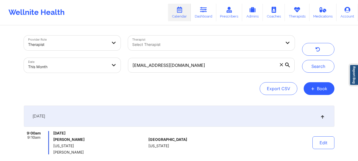
click at [281, 66] on icon at bounding box center [281, 64] width 3 height 3
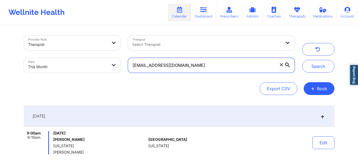
click at [281, 66] on input "[EMAIL_ADDRESS][DOMAIN_NAME]" at bounding box center [211, 65] width 166 height 15
paste input "[EMAIL_ADDRESS][DOMAIN_NAME]"
type input "[EMAIL_ADDRESS][DOMAIN_NAME]"
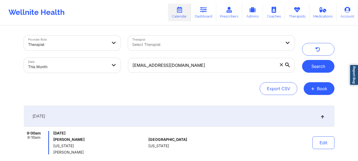
click at [323, 62] on button "Search" at bounding box center [318, 66] width 32 height 13
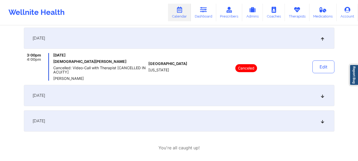
scroll to position [78, 0]
click at [323, 120] on icon at bounding box center [322, 121] width 5 height 4
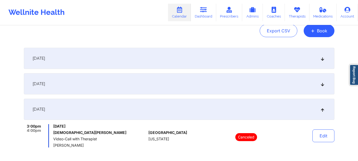
scroll to position [56, 0]
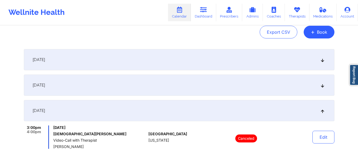
click at [321, 111] on icon at bounding box center [322, 111] width 5 height 4
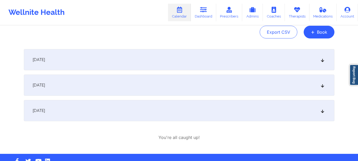
click at [320, 87] on icon at bounding box center [322, 85] width 5 height 4
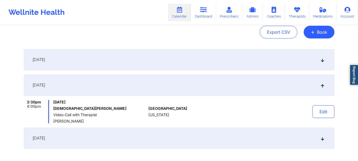
click at [321, 86] on icon at bounding box center [322, 85] width 5 height 4
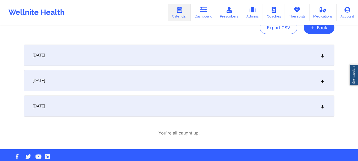
scroll to position [61, 0]
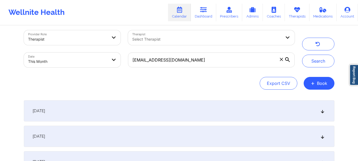
scroll to position [2, 0]
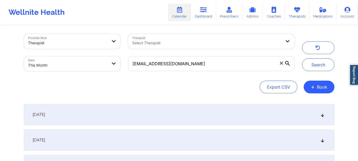
click at [280, 62] on icon at bounding box center [281, 62] width 3 height 3
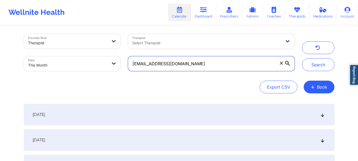
click at [280, 62] on input "[EMAIL_ADDRESS][DOMAIN_NAME]" at bounding box center [211, 63] width 166 height 15
paste input "[EMAIL_ADDRESS][DOMAIN_NAME]"
type input "[EMAIL_ADDRESS][DOMAIN_NAME]"
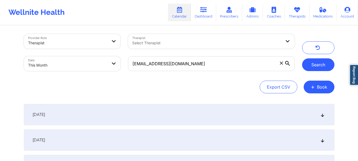
click at [311, 64] on button "Search" at bounding box center [318, 64] width 32 height 13
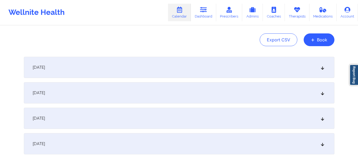
scroll to position [49, 0]
click at [322, 68] on icon at bounding box center [322, 67] width 5 height 4
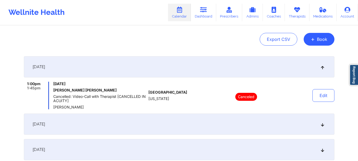
click at [322, 68] on icon at bounding box center [322, 67] width 5 height 4
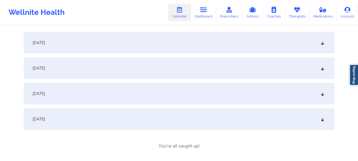
scroll to position [96, 0]
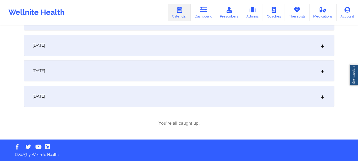
click at [321, 97] on icon at bounding box center [322, 96] width 5 height 4
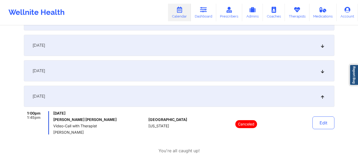
click at [321, 97] on icon at bounding box center [322, 96] width 5 height 4
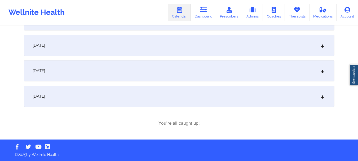
scroll to position [0, 0]
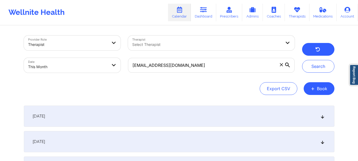
click at [315, 54] on button "button" at bounding box center [318, 49] width 32 height 13
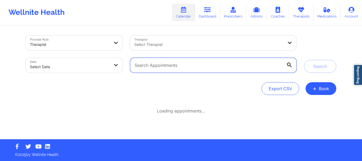
click at [164, 65] on input "text" at bounding box center [213, 65] width 166 height 15
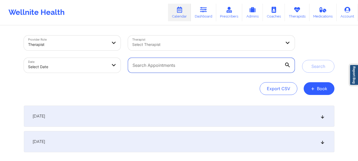
paste input "[EMAIL_ADDRESS][DOMAIN_NAME]"
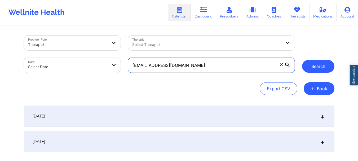
type input "[EMAIL_ADDRESS][DOMAIN_NAME]"
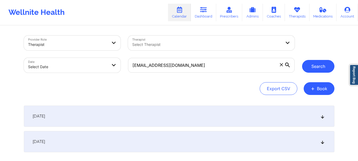
click at [324, 64] on button "Search" at bounding box center [318, 66] width 32 height 13
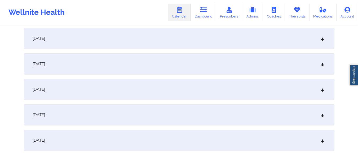
scroll to position [170, 0]
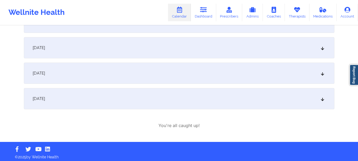
click at [324, 99] on icon at bounding box center [322, 99] width 5 height 4
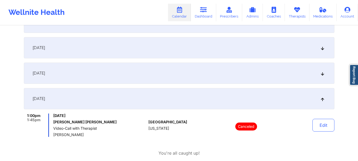
click at [324, 76] on div "October 23, 2025" at bounding box center [179, 73] width 311 height 21
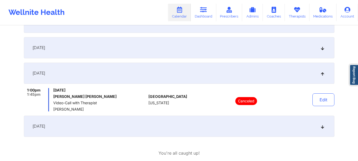
click at [323, 51] on div "October 16, 2025" at bounding box center [179, 47] width 311 height 21
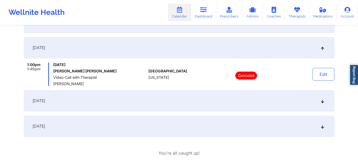
scroll to position [0, 0]
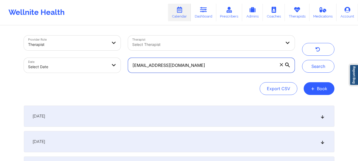
click at [283, 67] on input "lacm317@hotmail.com" at bounding box center [211, 65] width 166 height 15
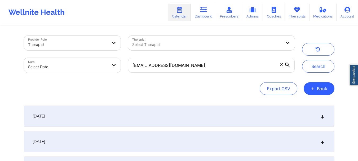
click at [280, 65] on icon at bounding box center [281, 64] width 3 height 3
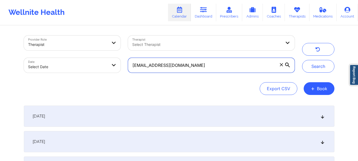
click at [280, 65] on input "lacm317@hotmail.com" at bounding box center [211, 65] width 166 height 15
paste input "carlajm44@gmail.com"
type input "carlajm44@gmail.com"
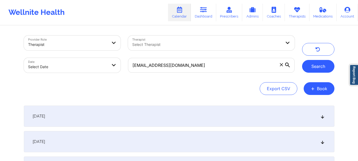
click at [316, 71] on button "Search" at bounding box center [318, 66] width 32 height 13
